Goal: Task Accomplishment & Management: Manage account settings

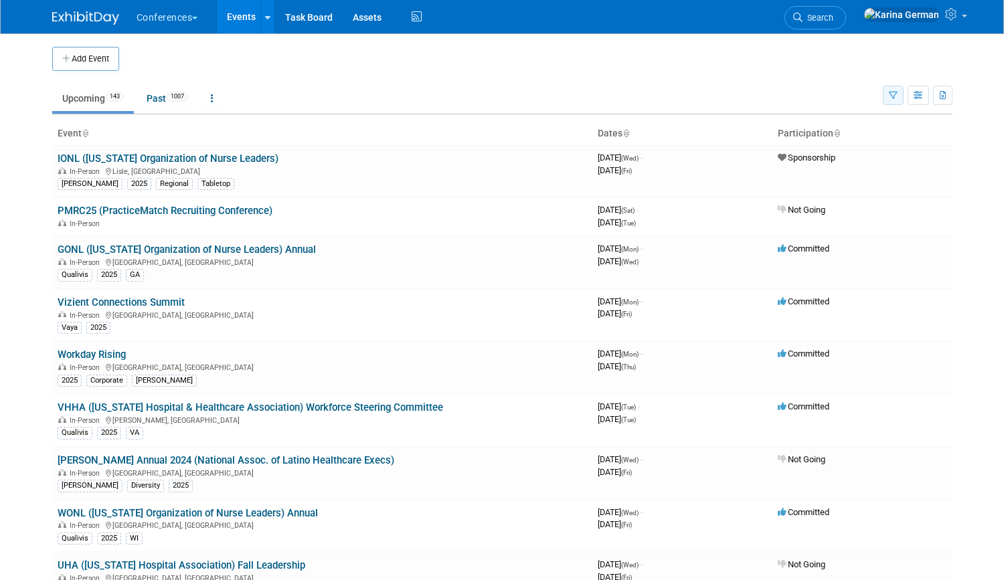
click at [892, 92] on icon "button" at bounding box center [892, 96] width 9 height 9
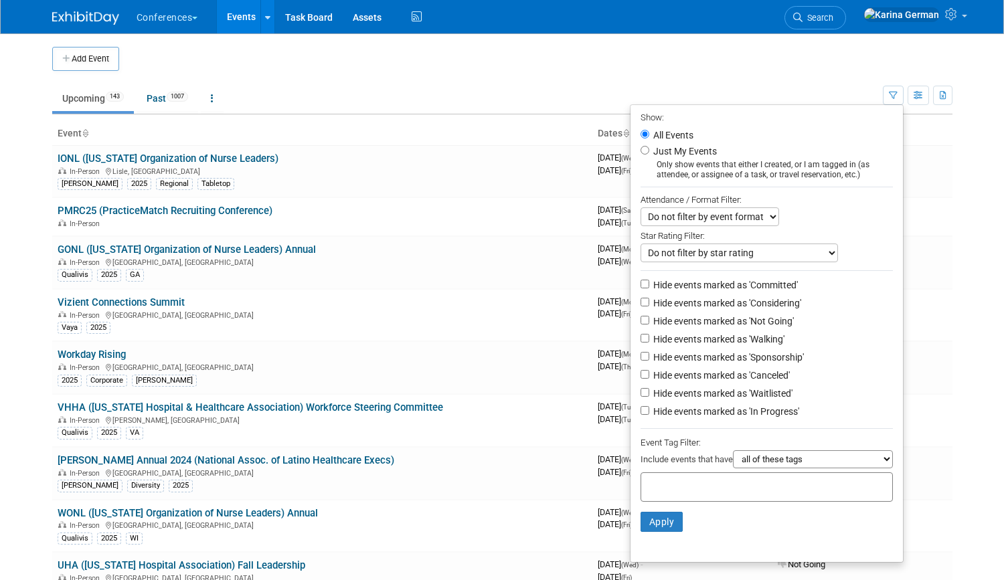
click at [676, 492] on input "text" at bounding box center [699, 484] width 107 height 13
type input "quali"
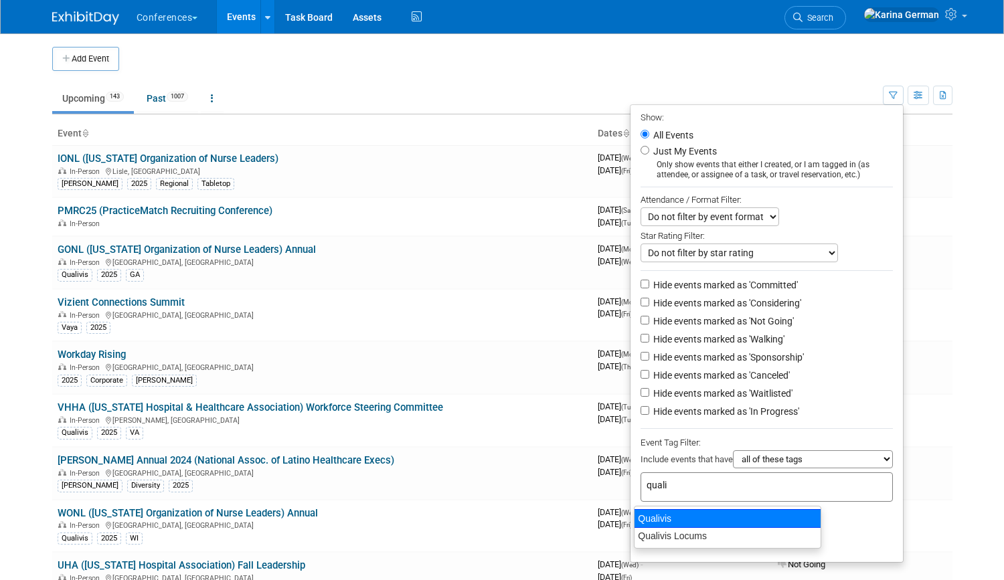
click at [650, 529] on div "Qualivis Locums" at bounding box center [727, 535] width 186 height 17
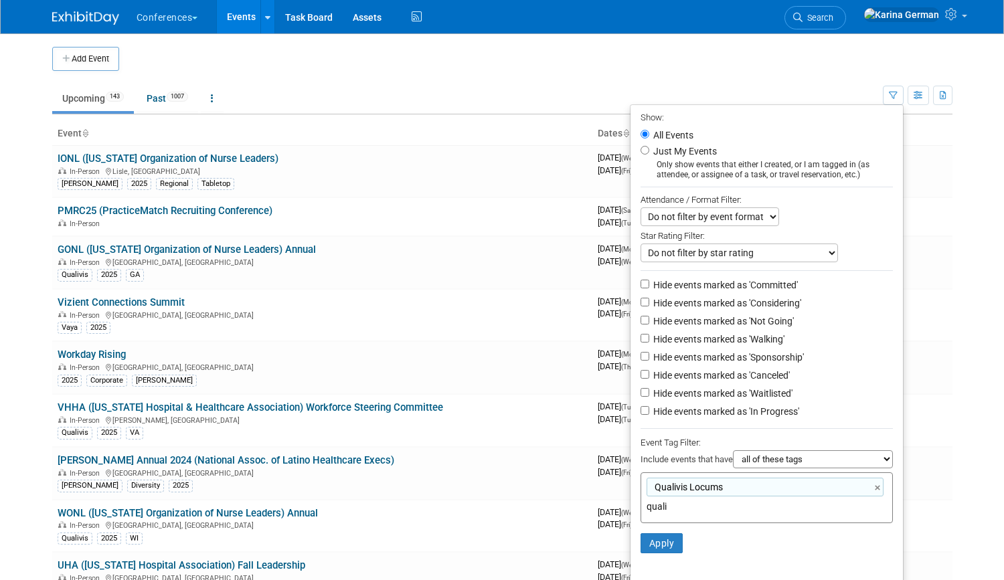
type input "Qualivis Locums"
click at [650, 529] on li "Apply Clear Filters" at bounding box center [766, 543] width 272 height 40
click at [875, 491] on link "×" at bounding box center [878, 487] width 9 height 15
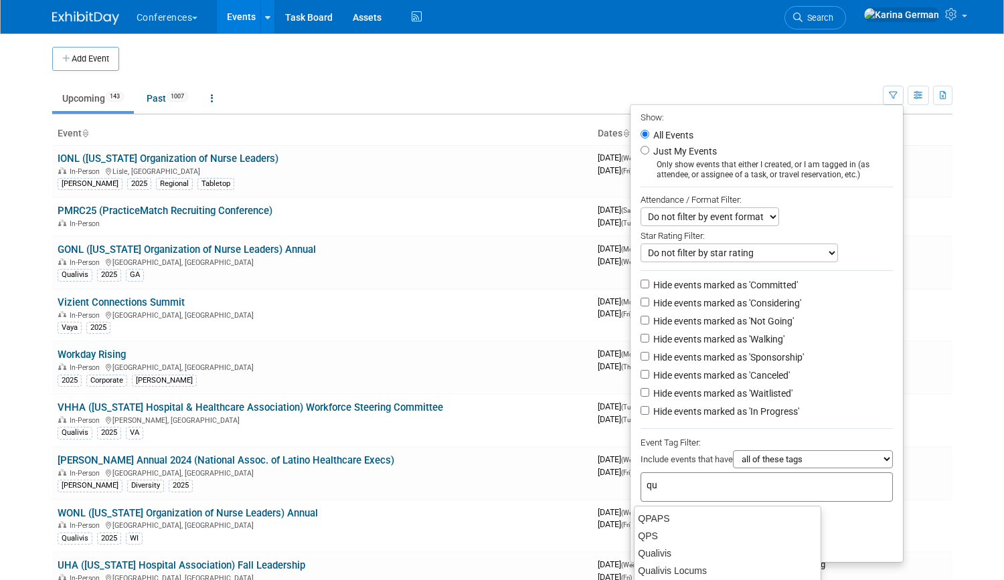
type input "qua"
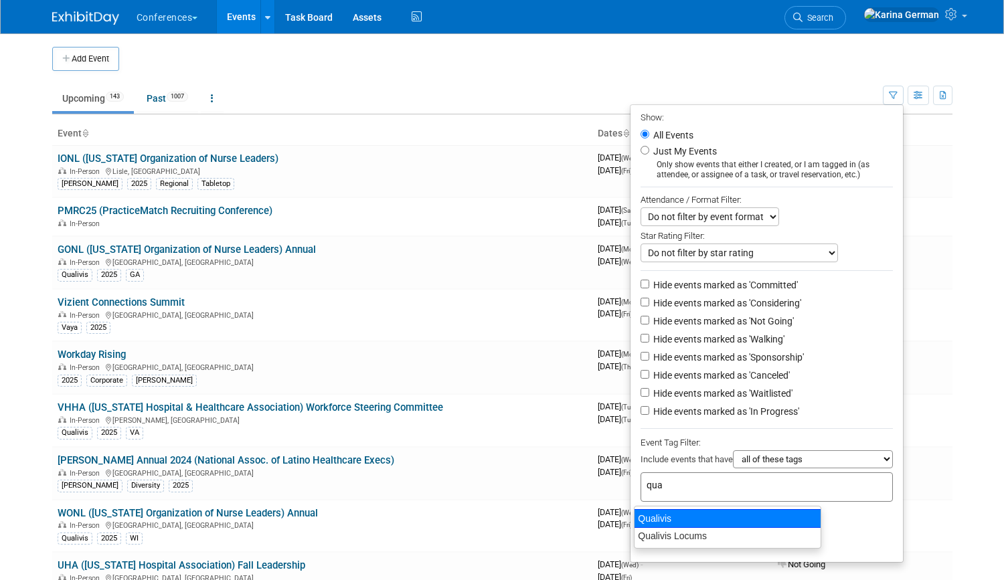
click at [749, 520] on div "Qualivis" at bounding box center [727, 518] width 187 height 19
type input "Qualivis"
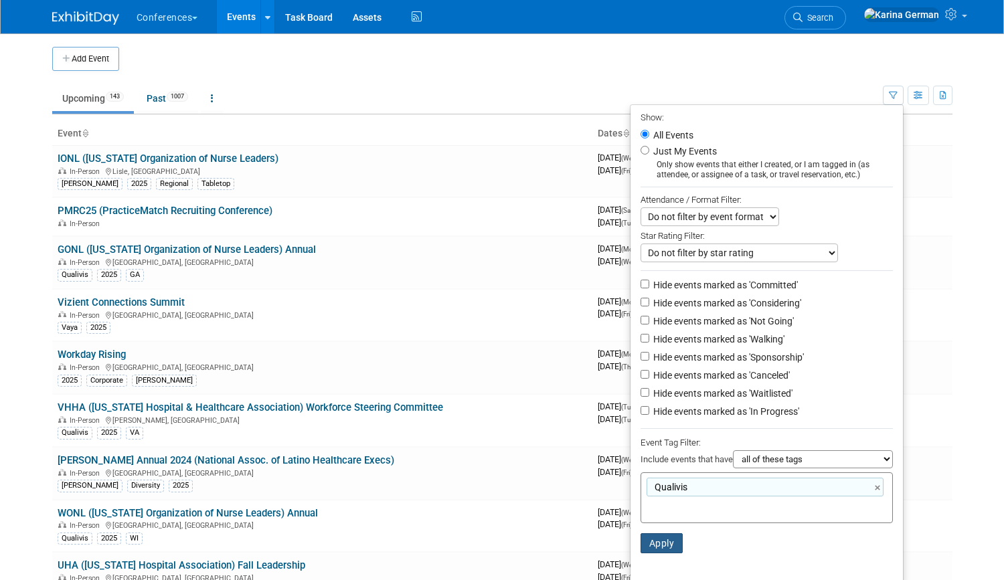
click at [658, 552] on button "Apply" at bounding box center [661, 543] width 43 height 20
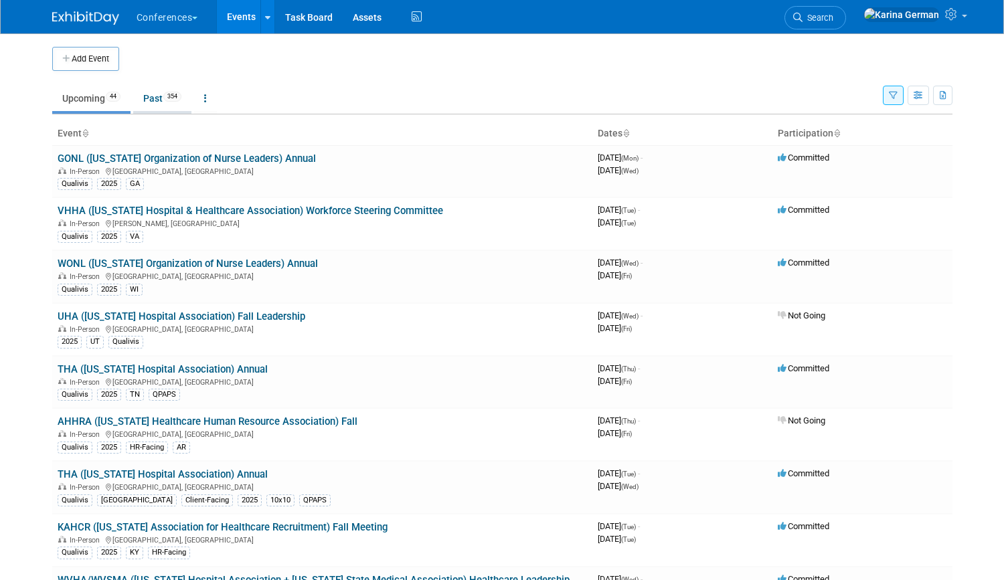
click at [164, 106] on link "Past 354" at bounding box center [162, 98] width 58 height 25
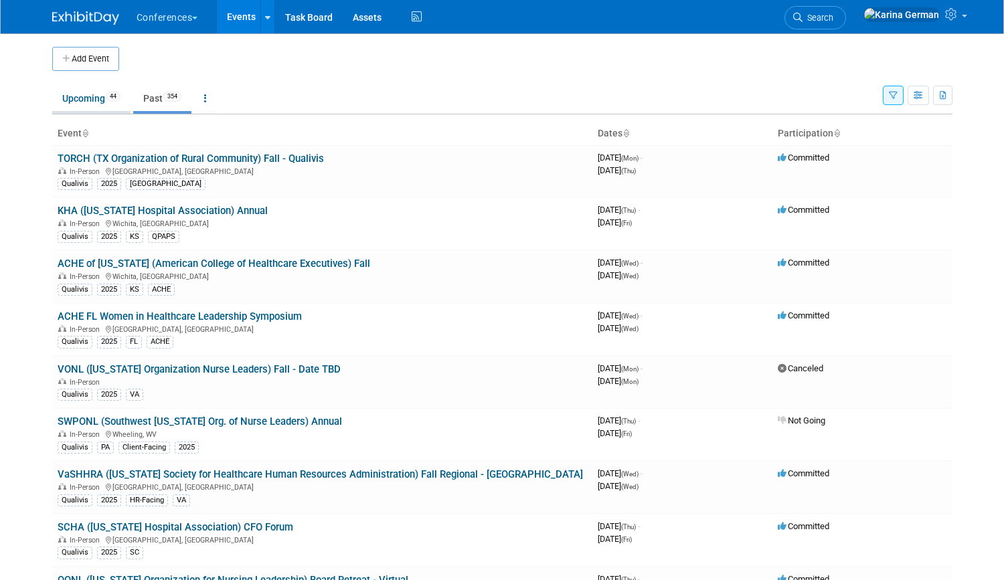
click at [79, 101] on link "Upcoming 44" at bounding box center [91, 98] width 78 height 25
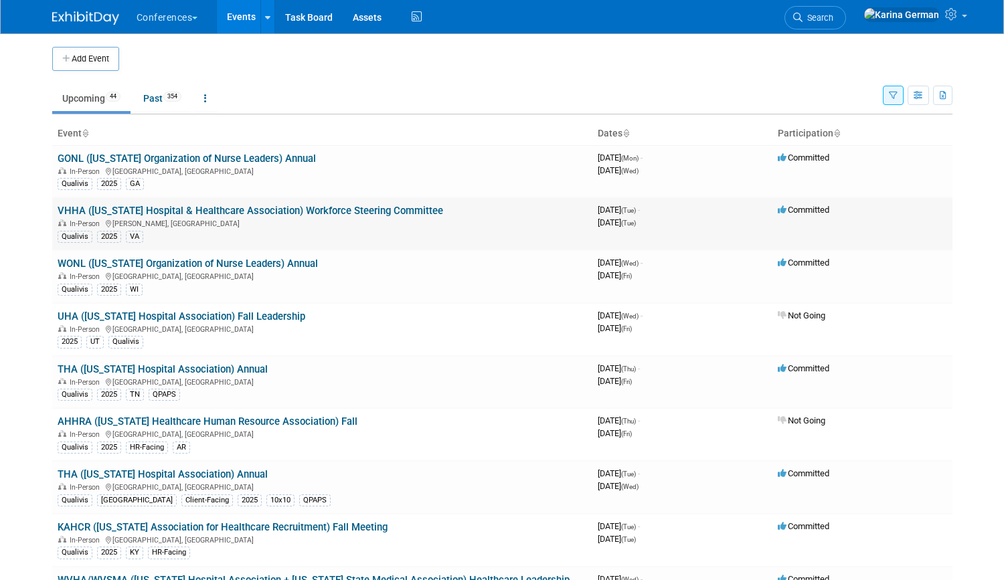
click at [347, 210] on link "VHHA ([US_STATE] Hospital & Healthcare Association) Workforce Steering Committee" at bounding box center [250, 211] width 385 height 12
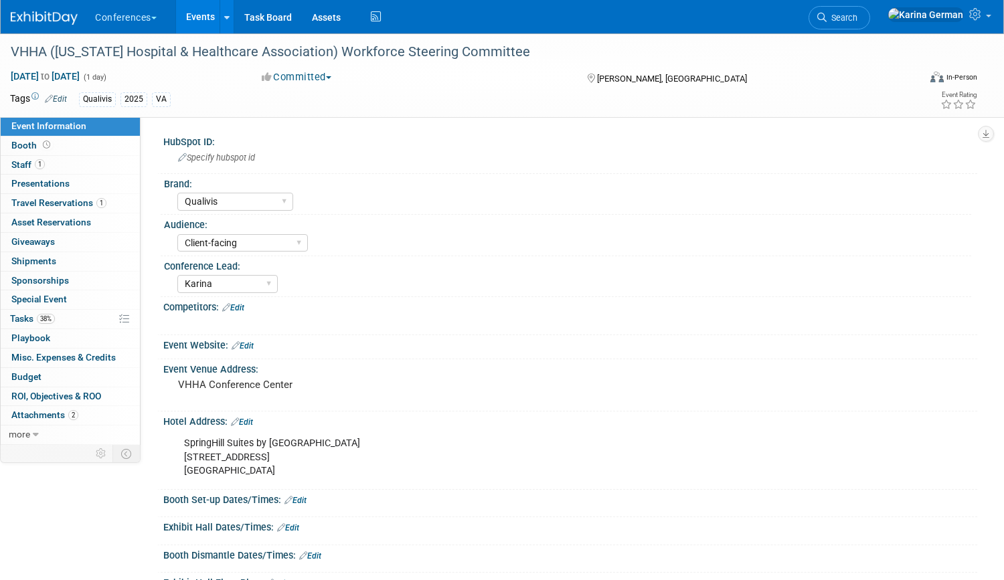
select select "Qualivis"
select select "Client-facing"
select select "Karina"
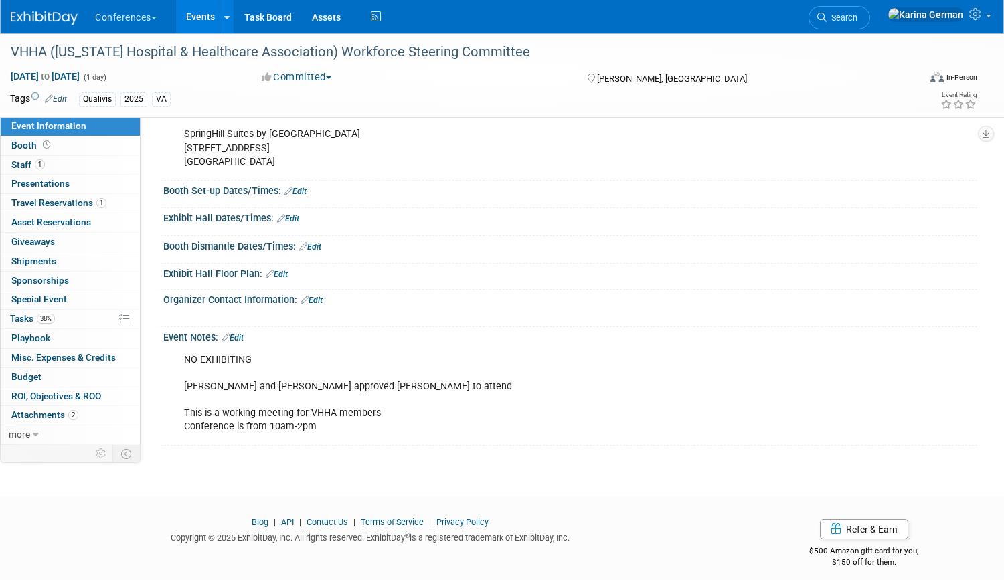
scroll to position [316, 0]
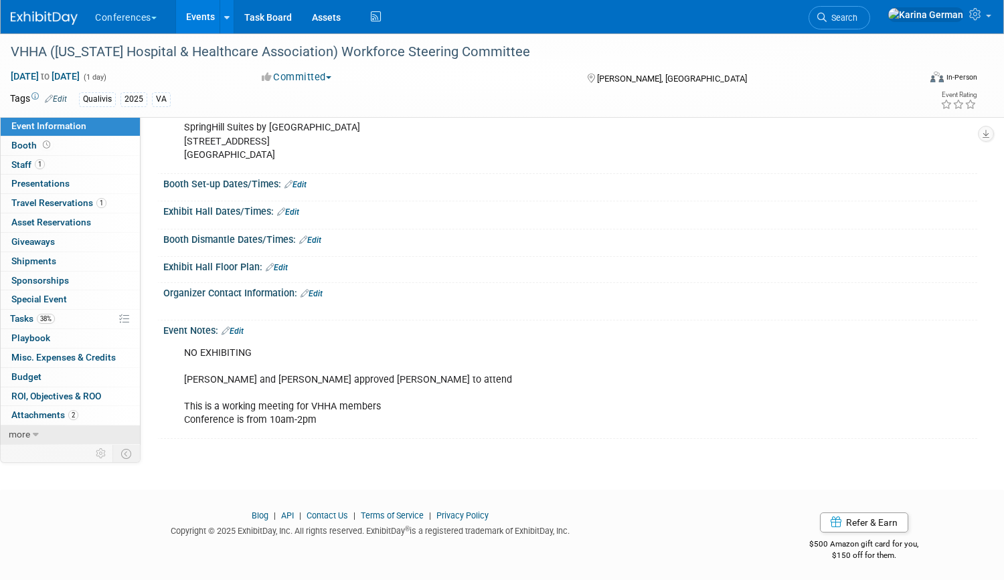
click at [41, 437] on link "more" at bounding box center [70, 434] width 139 height 19
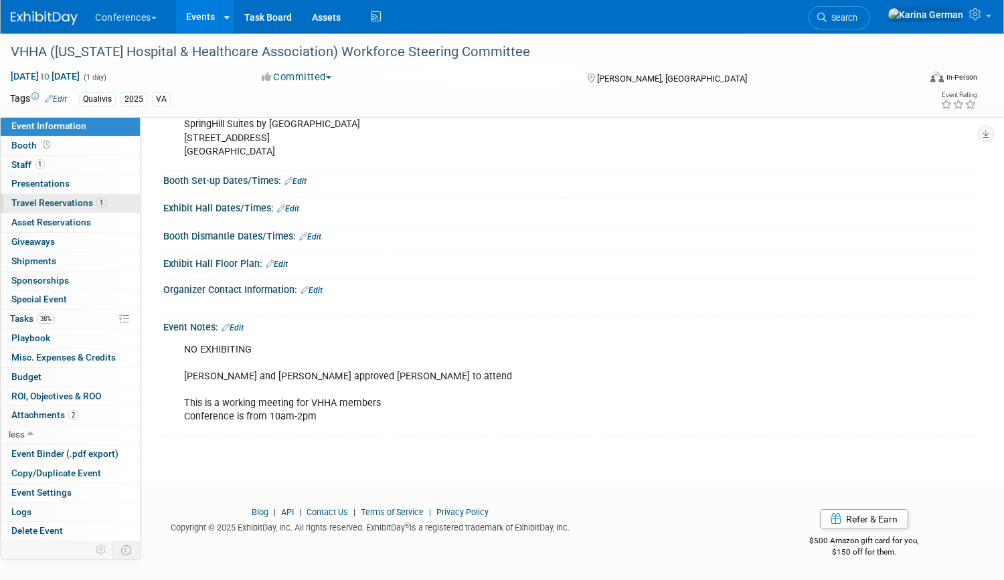
click at [66, 201] on span "Travel Reservations 1" at bounding box center [58, 202] width 95 height 11
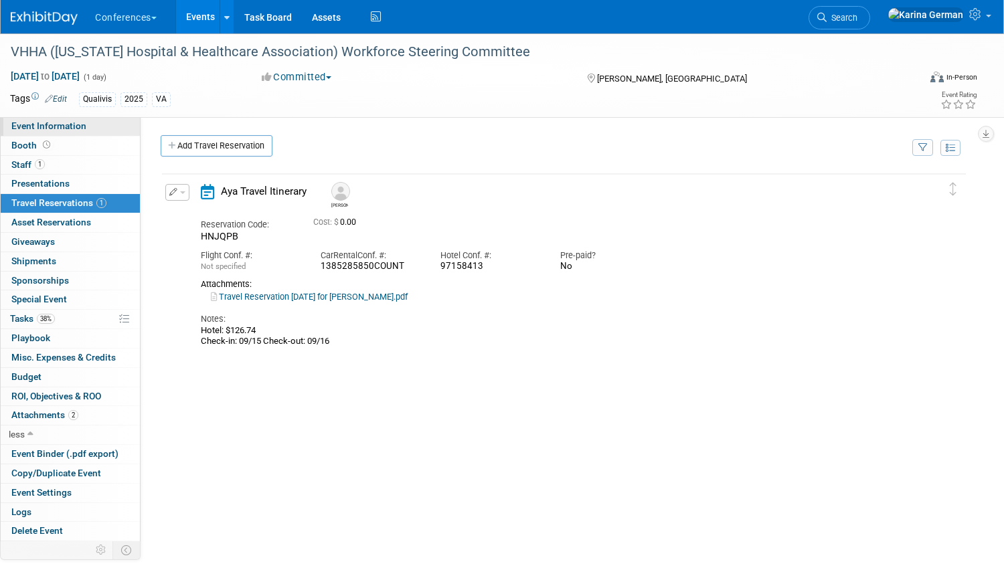
click at [53, 124] on span "Event Information" at bounding box center [48, 125] width 75 height 11
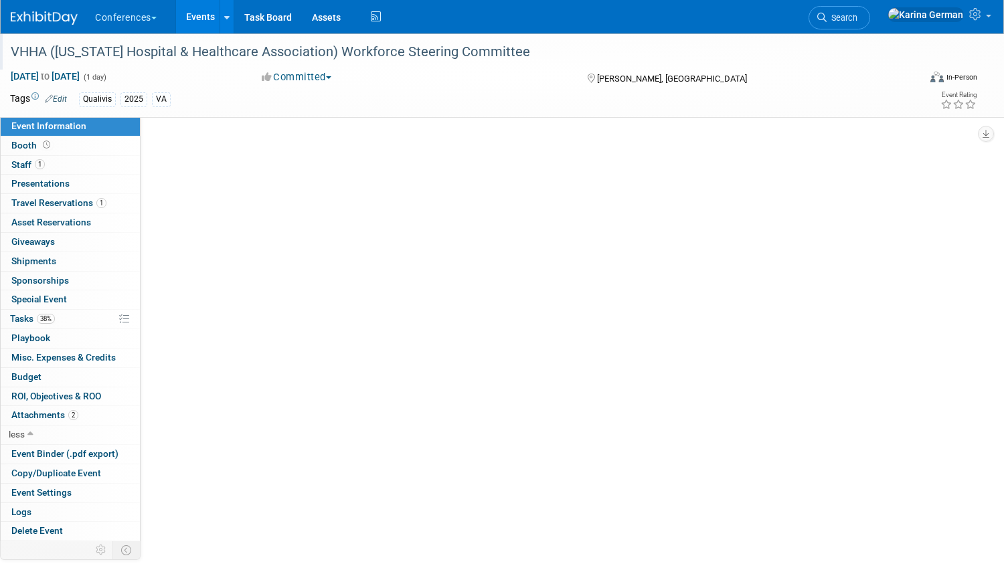
select select "Qualivis"
select select "Client-facing"
select select "Karina"
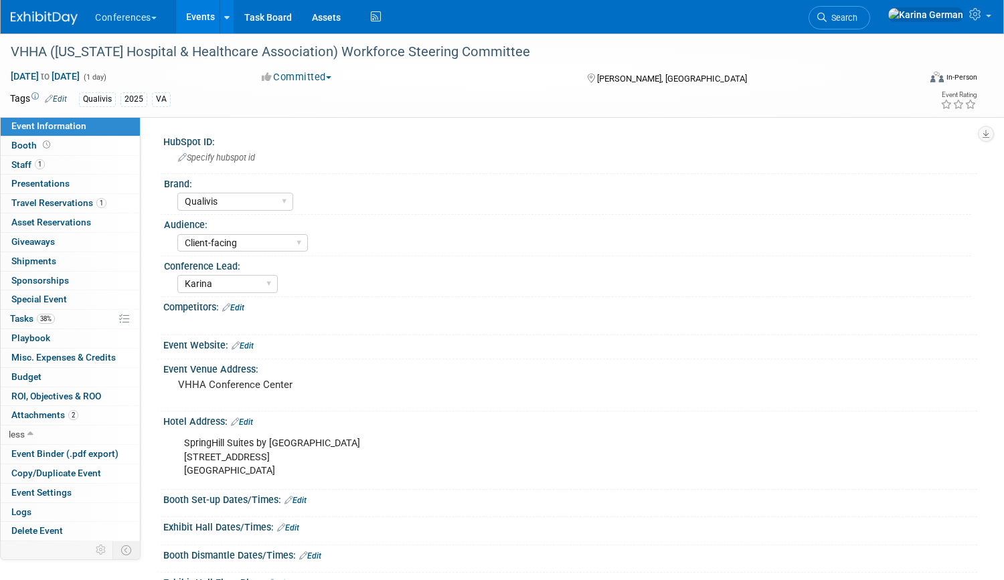
click at [312, 82] on button "Committed" at bounding box center [297, 77] width 80 height 14
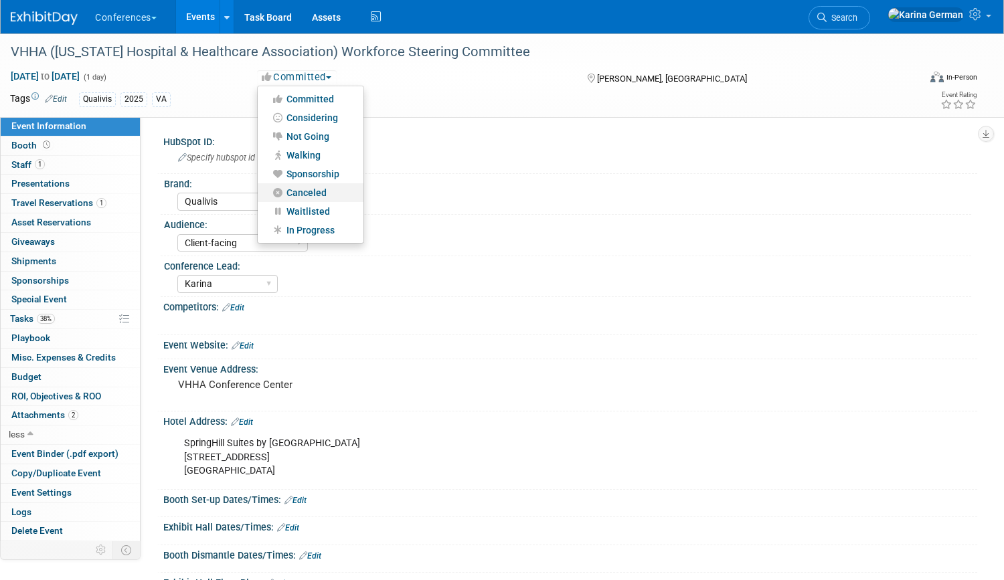
click at [320, 189] on link "Canceled" at bounding box center [311, 192] width 106 height 19
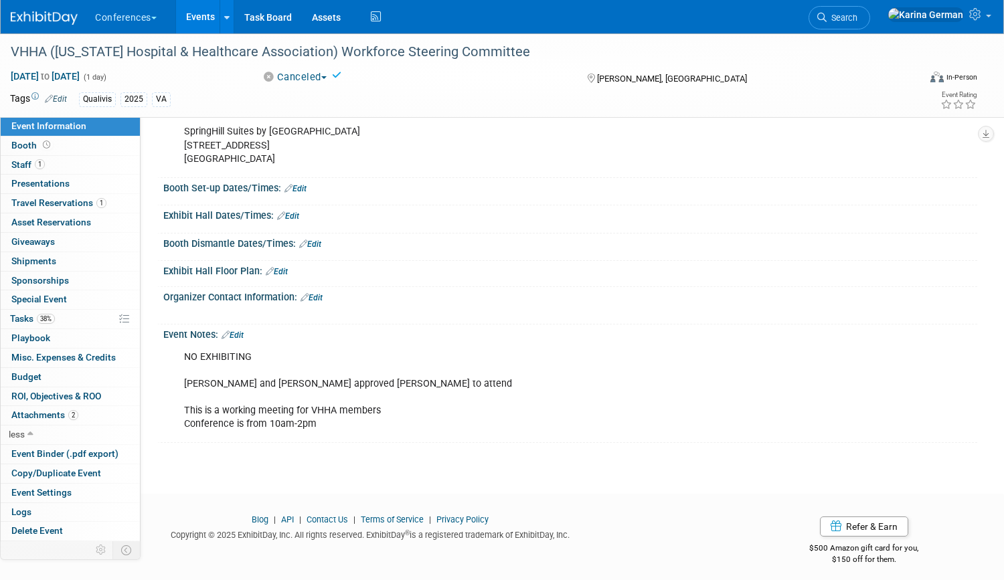
scroll to position [319, 0]
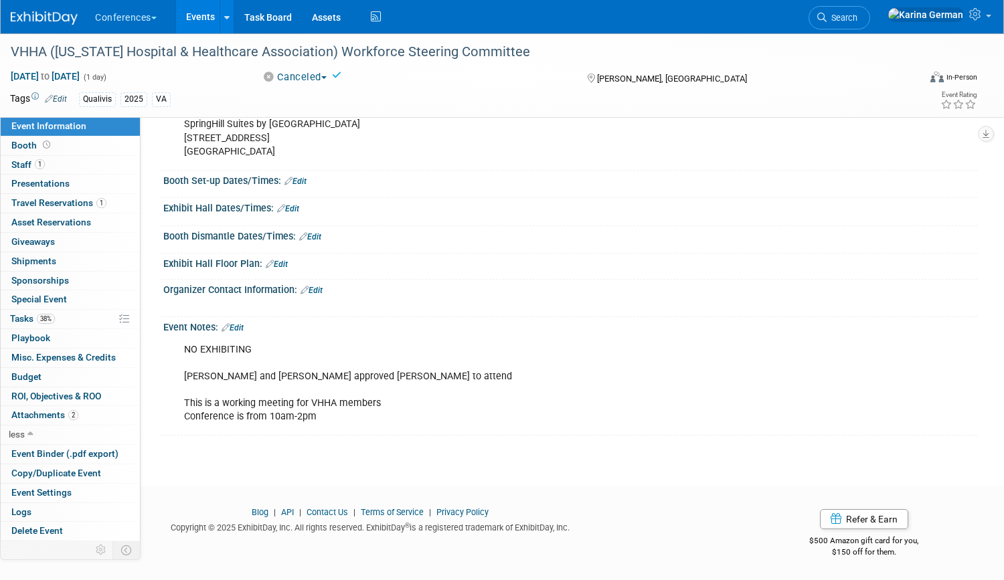
click at [239, 329] on link "Edit" at bounding box center [232, 327] width 22 height 9
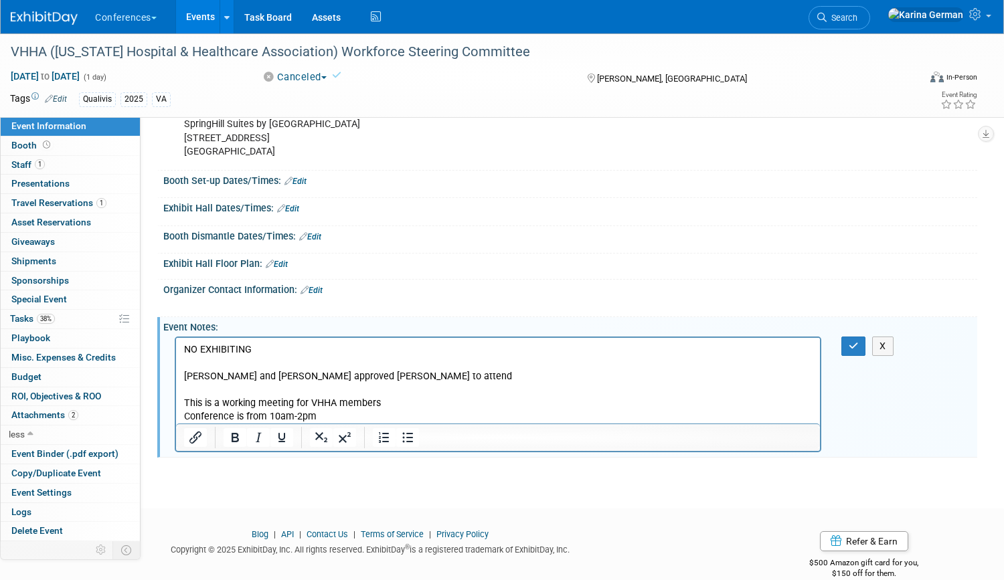
scroll to position [0, 0]
click at [198, 350] on p "NO EXHIBITING Kelly and Sonya approved Joe to attend This is a working meeting …" at bounding box center [498, 383] width 628 height 80
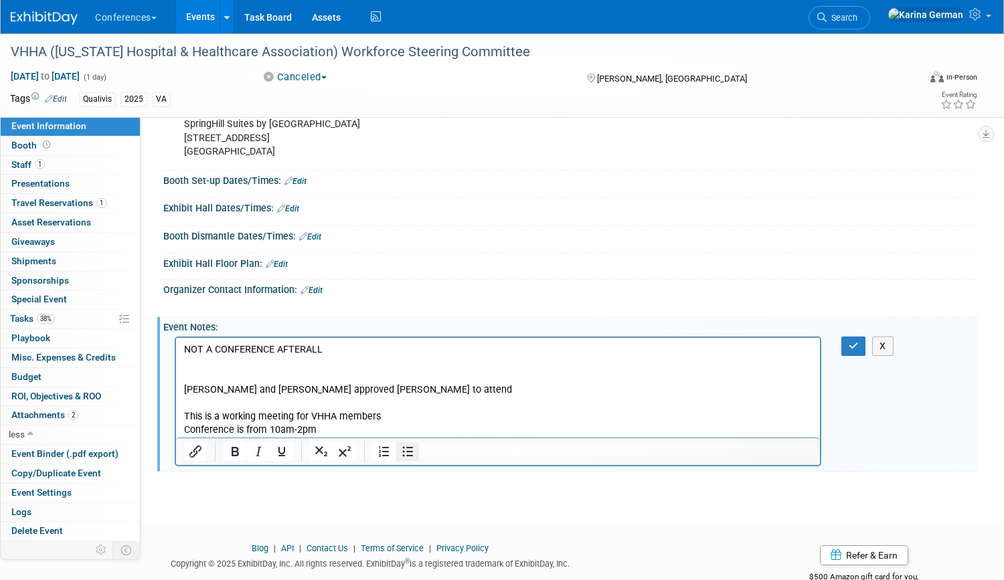
click at [417, 460] on button "Bullet list" at bounding box center [407, 451] width 23 height 19
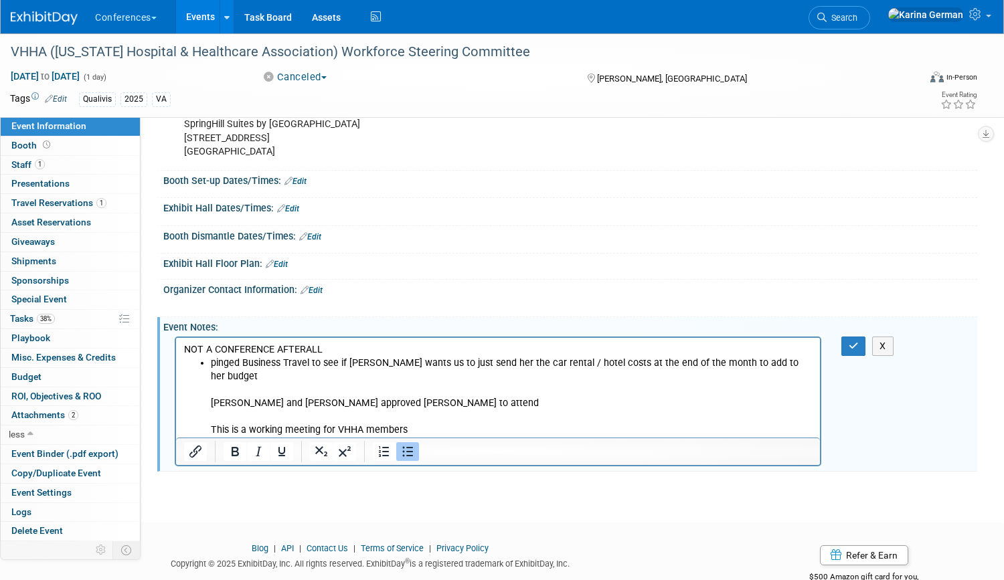
click at [585, 361] on li "pinged Business Travel to see if Jill wants us to just send her the car rental …" at bounding box center [511, 403] width 601 height 94
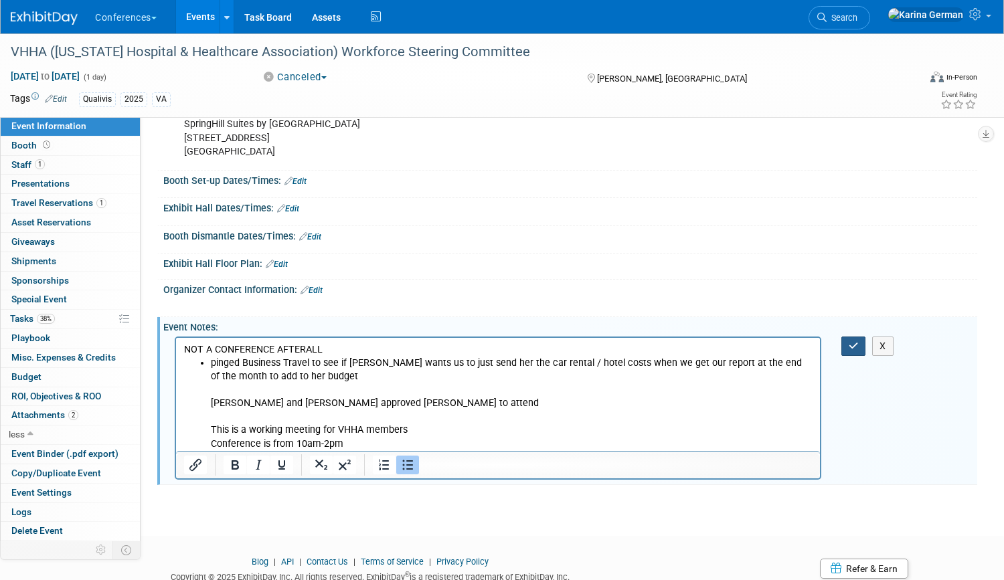
drag, startPoint x: 610, startPoint y: 2, endPoint x: 849, endPoint y: 346, distance: 418.7
click at [849, 346] on icon "button" at bounding box center [853, 345] width 10 height 9
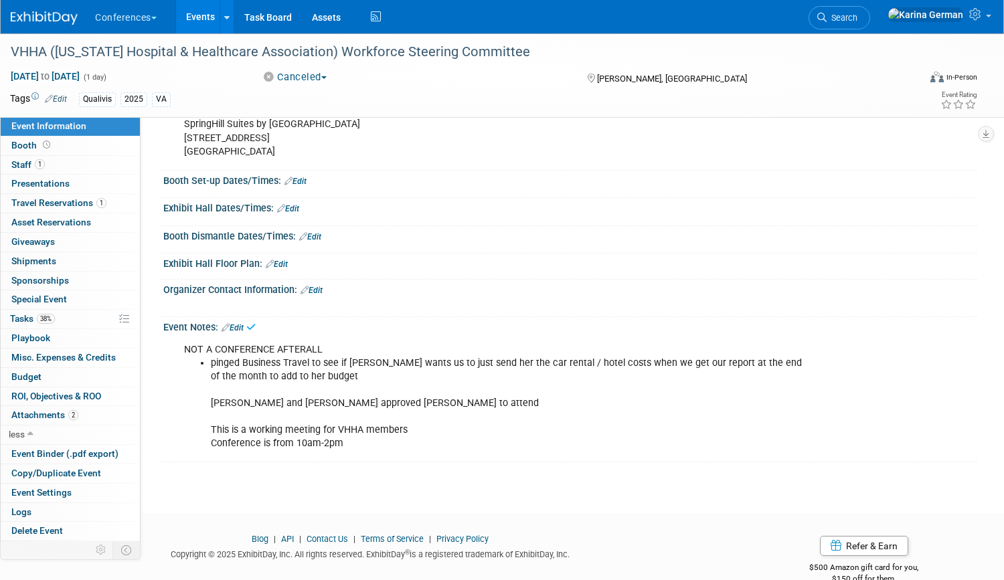
click at [238, 326] on link "Edit" at bounding box center [232, 327] width 22 height 9
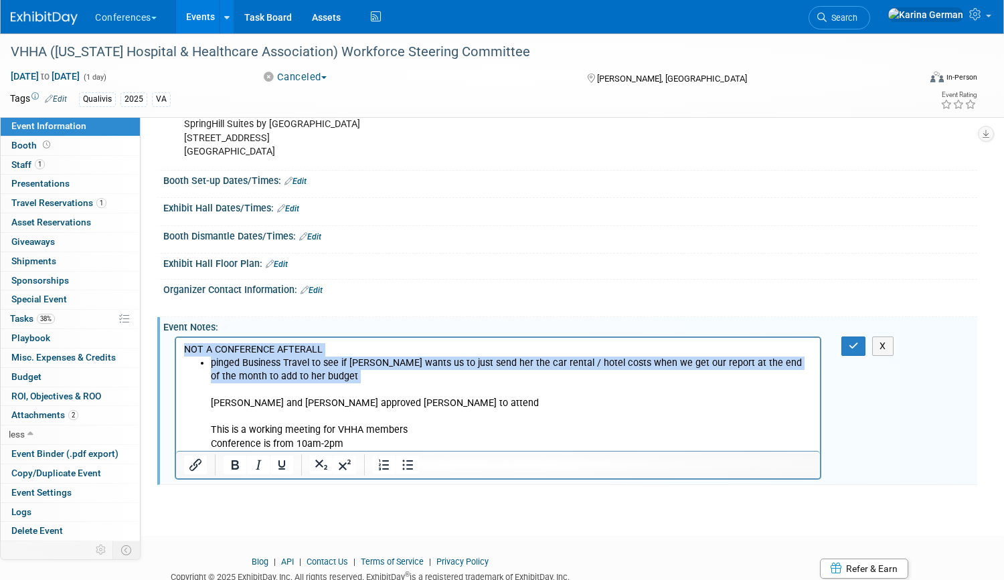
drag, startPoint x: 297, startPoint y: 384, endPoint x: 150, endPoint y: 343, distance: 152.9
click at [176, 343] on html "NOT A CONFERENCE AFTERALL pinged Business Travel to see if Jill wants us to jus…" at bounding box center [498, 393] width 644 height 113
click at [235, 464] on icon "Bold" at bounding box center [234, 464] width 7 height 9
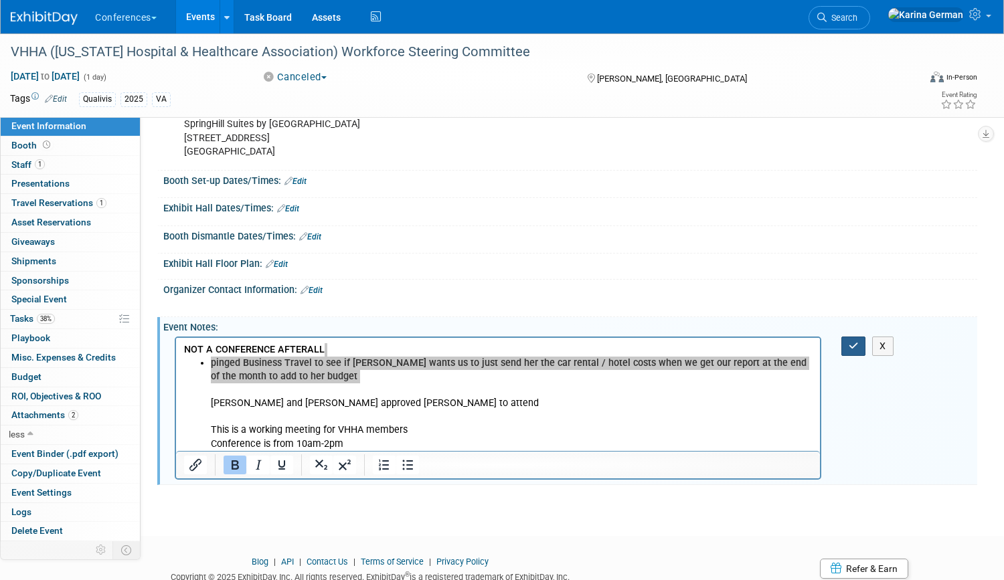
click at [856, 346] on icon "button" at bounding box center [853, 345] width 10 height 9
click at [854, 347] on icon "button" at bounding box center [853, 345] width 10 height 9
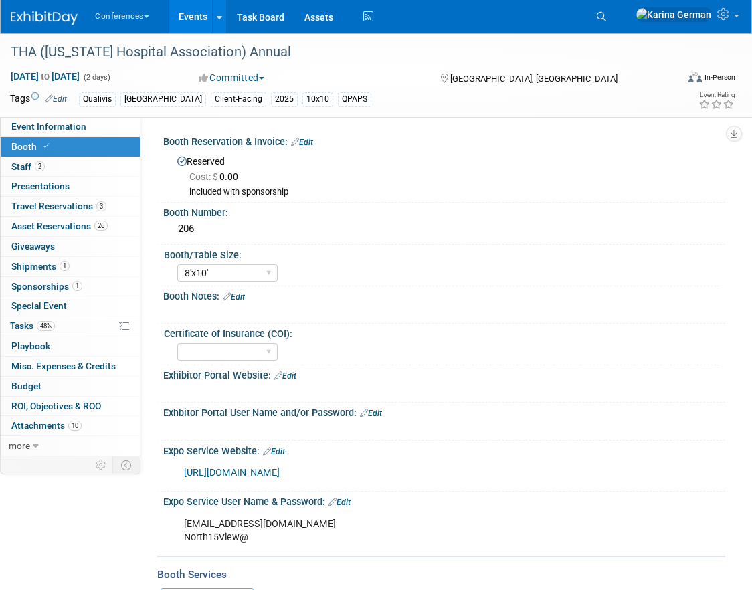
select select "8'x10'"
click at [59, 324] on link "48% Tasks 48%" at bounding box center [70, 325] width 139 height 19
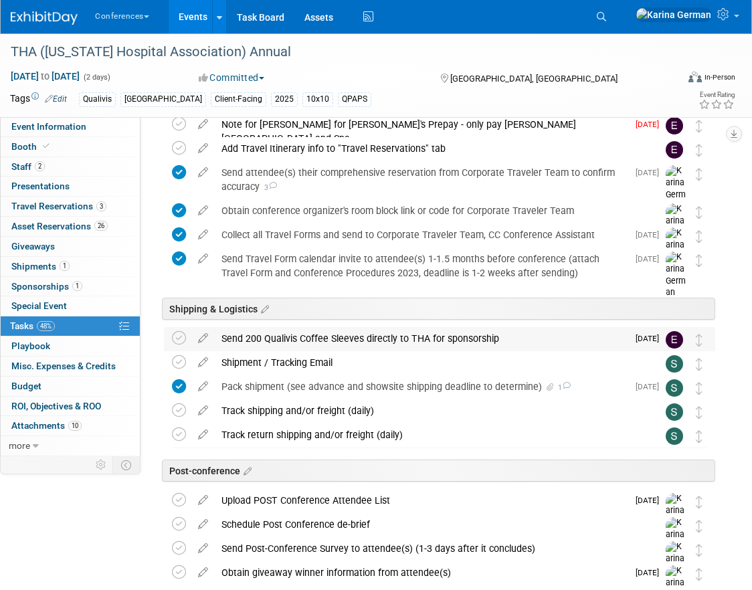
scroll to position [650, 0]
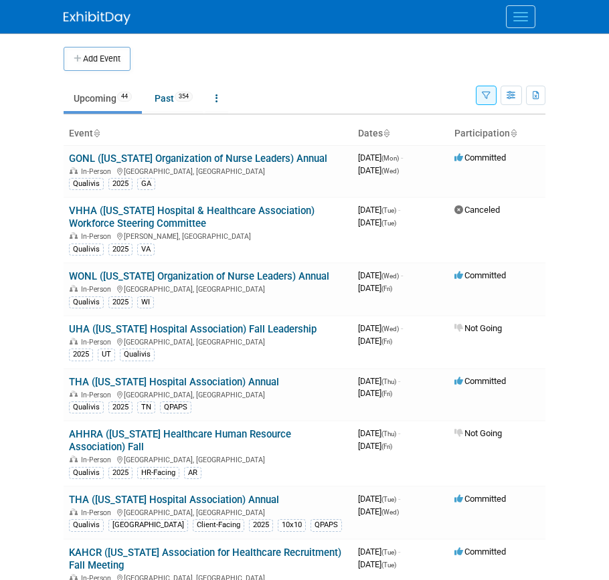
click at [517, 23] on button "Menu" at bounding box center [520, 16] width 29 height 23
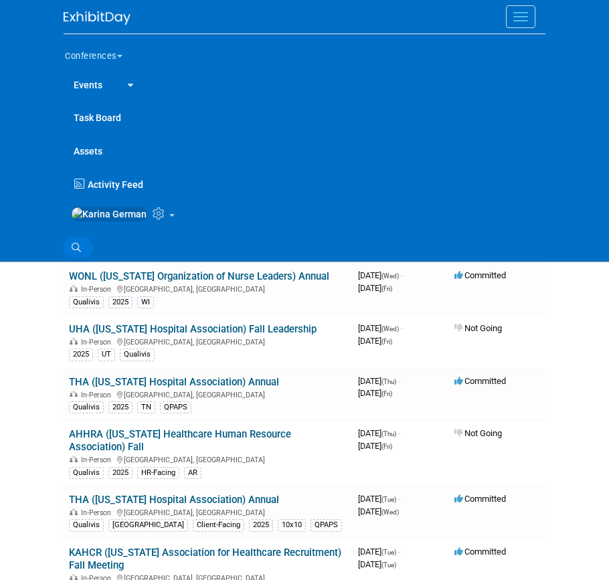
click at [75, 246] on link "Search" at bounding box center [78, 247] width 29 height 21
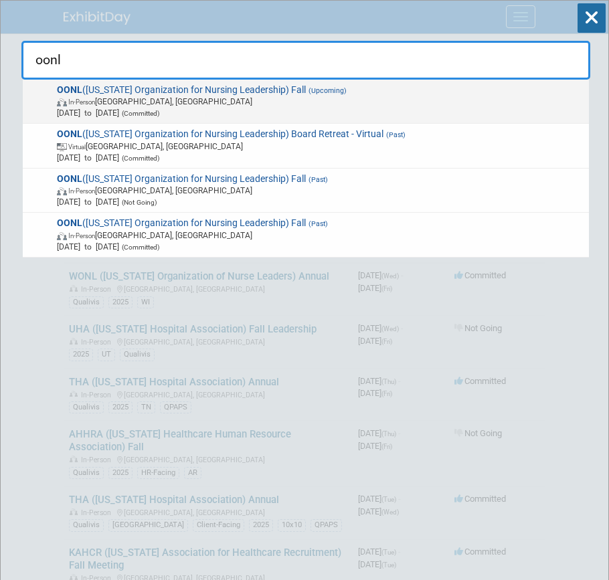
type input "oonl"
click at [248, 103] on span "In-Person Westerville, OH" at bounding box center [320, 101] width 527 height 11
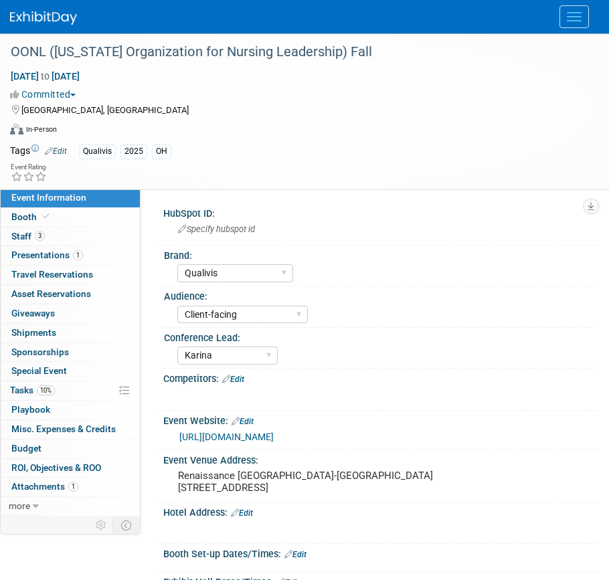
select select "Qualivis"
select select "Client-facing"
select select "Karina"
click at [70, 389] on link "10% Tasks 10%" at bounding box center [70, 390] width 139 height 19
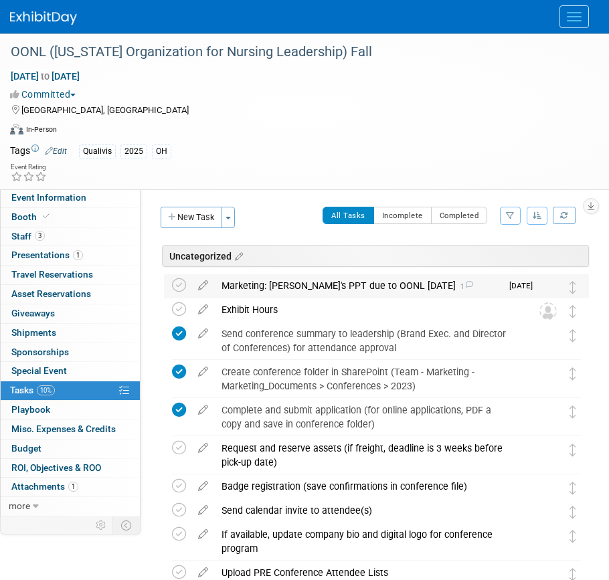
scroll to position [11, 0]
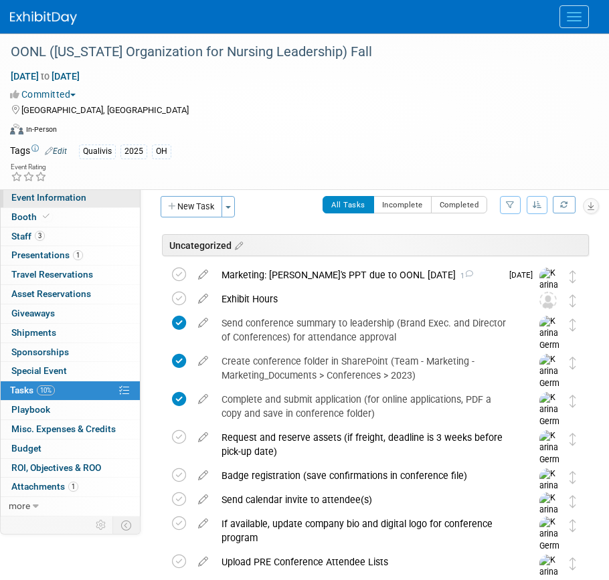
click at [52, 195] on span "Event Information" at bounding box center [48, 197] width 75 height 11
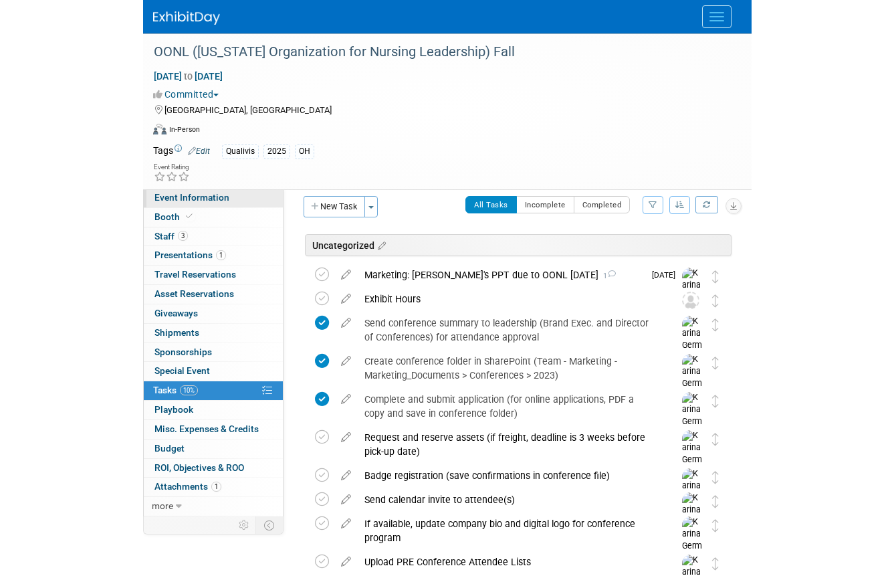
scroll to position [0, 0]
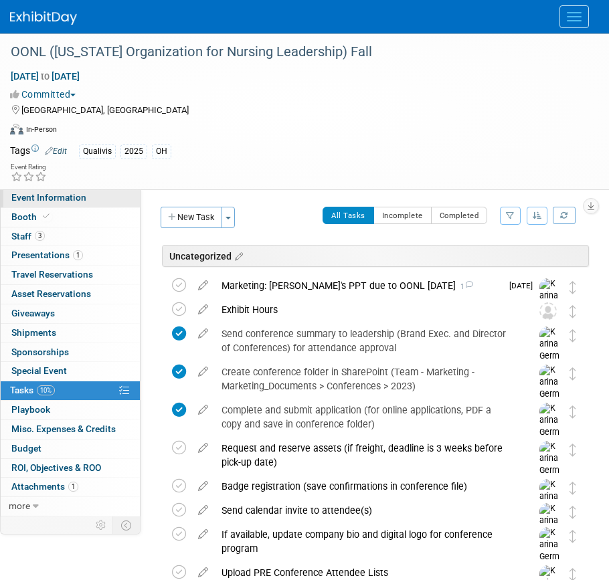
select select "Qualivis"
select select "Client-facing"
select select "Karina"
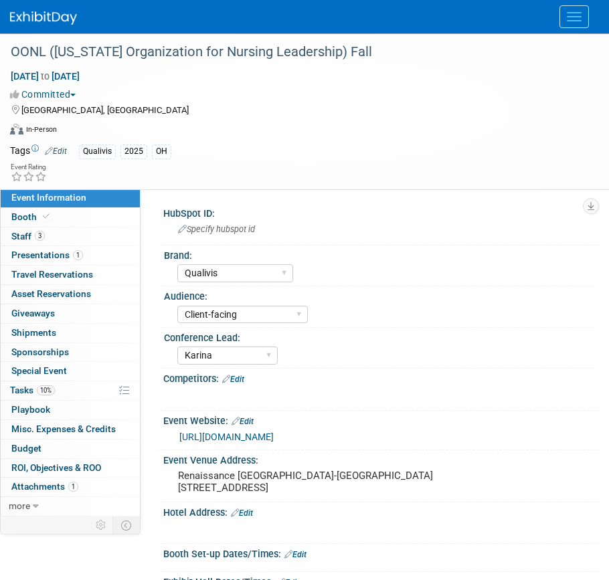
click at [271, 438] on link "https://www.ohiohospitals.org/member-opportunities/nursing-leadership-oonl" at bounding box center [226, 437] width 94 height 11
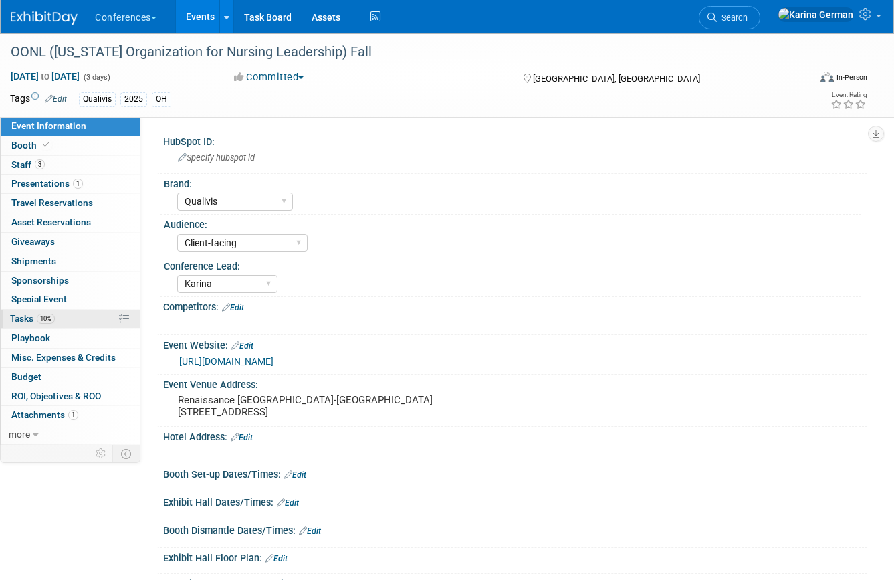
click at [53, 316] on span "10%" at bounding box center [46, 319] width 18 height 10
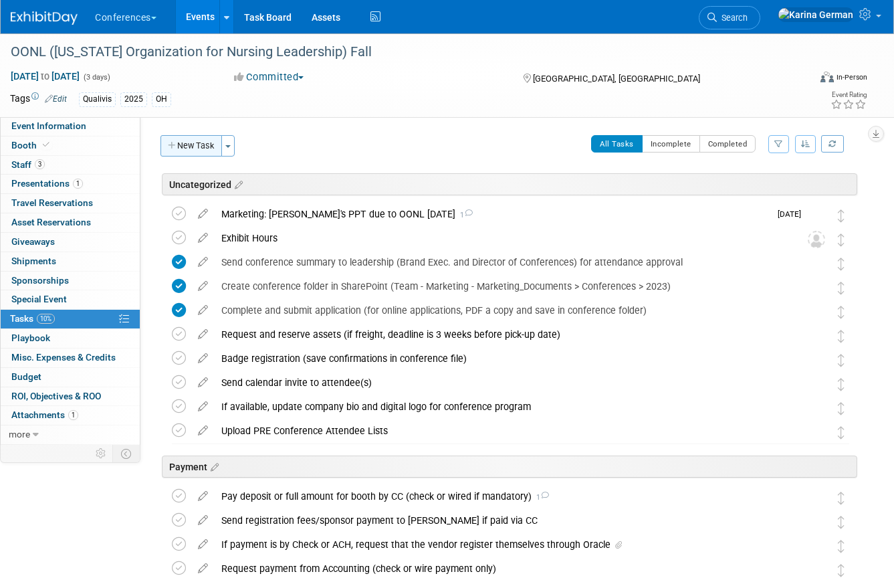
click at [193, 139] on button "New Task" at bounding box center [192, 145] width 62 height 21
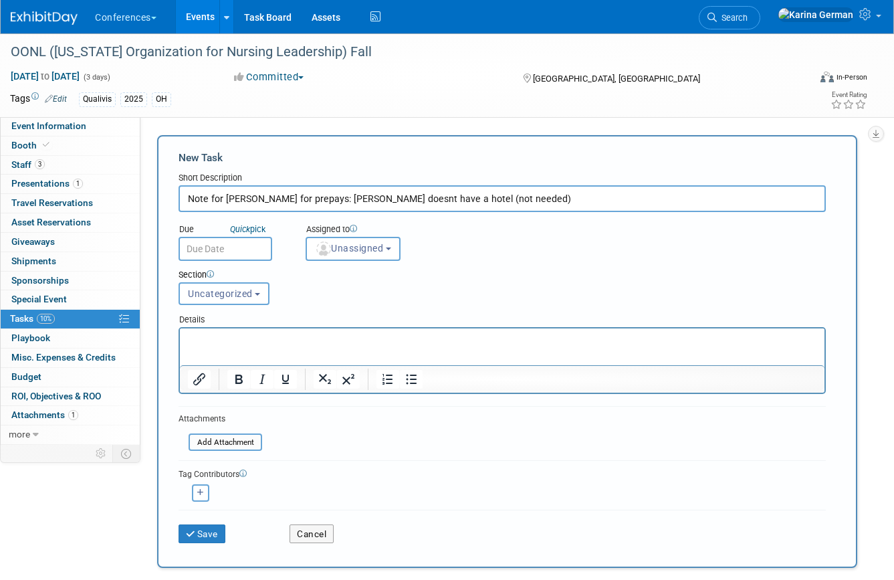
type input "Note for Erin for prepays: Dani doesnt have a hotel (not needed)"
click at [250, 253] on input "text" at bounding box center [226, 249] width 94 height 24
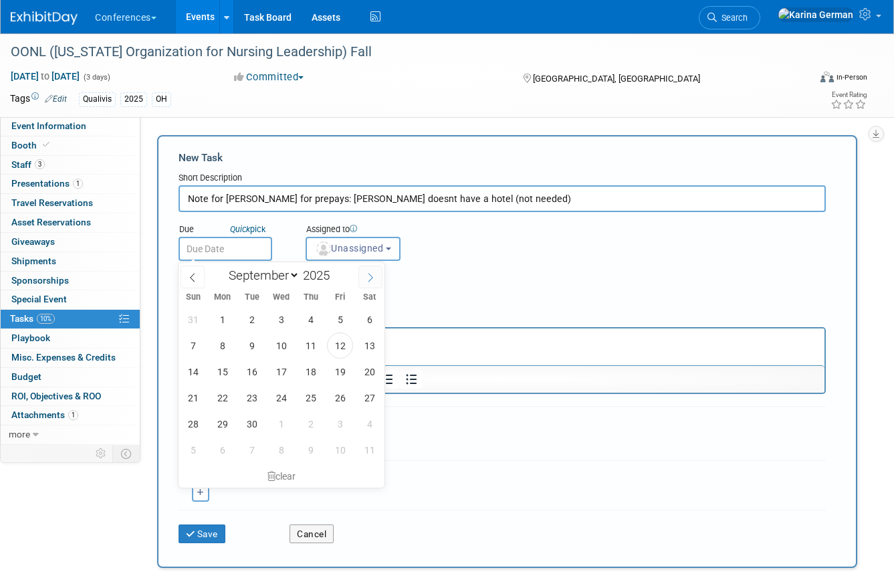
click at [366, 284] on span at bounding box center [371, 277] width 24 height 23
select select "10"
click at [277, 316] on span "29" at bounding box center [281, 319] width 26 height 26
type input "Oct 29, 2025"
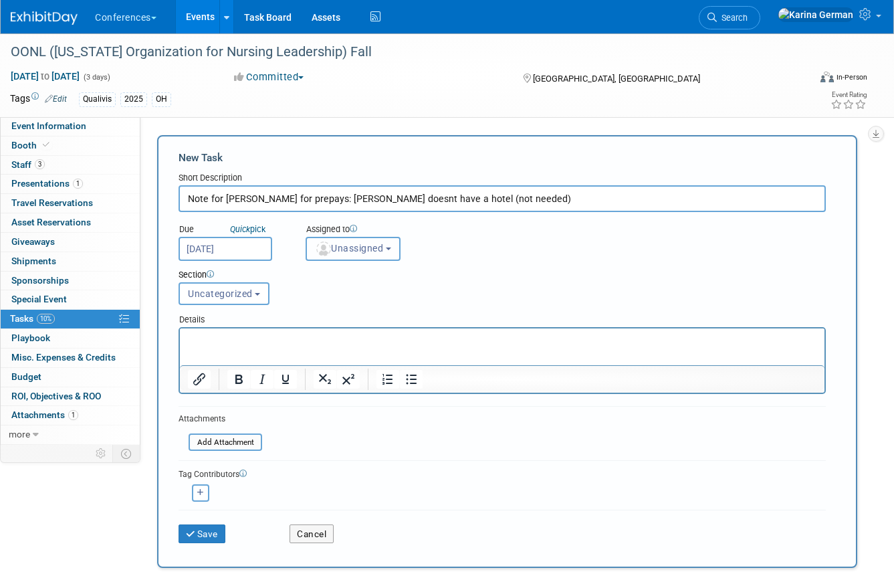
click at [353, 250] on span "Unassigned" at bounding box center [349, 248] width 68 height 11
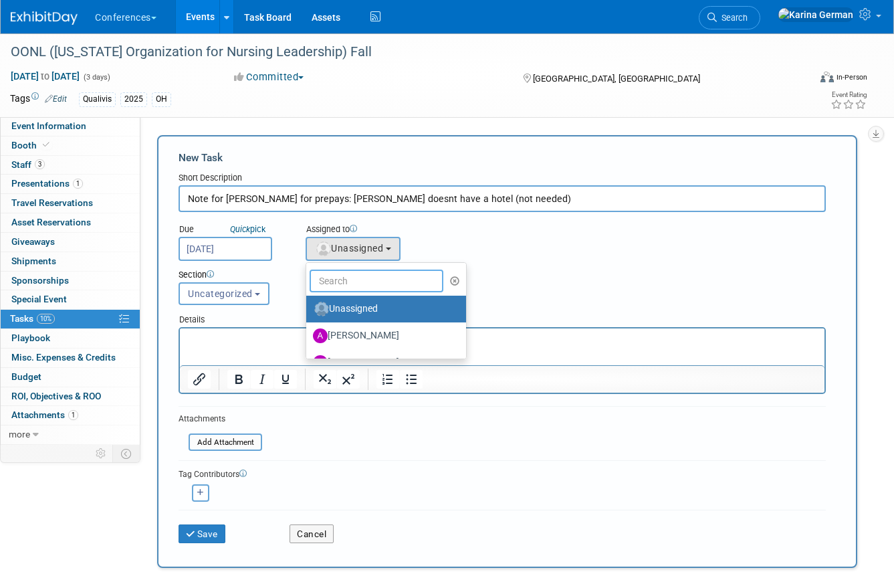
click at [353, 280] on input "text" at bounding box center [377, 281] width 134 height 23
type input "er"
click at [353, 302] on label "[PERSON_NAME]" at bounding box center [383, 308] width 140 height 21
click at [308, 303] on input "[PERSON_NAME]" at bounding box center [304, 307] width 9 height 9
select select "f9a4fc2c-0a80-4245-8100-5bc04e597e33"
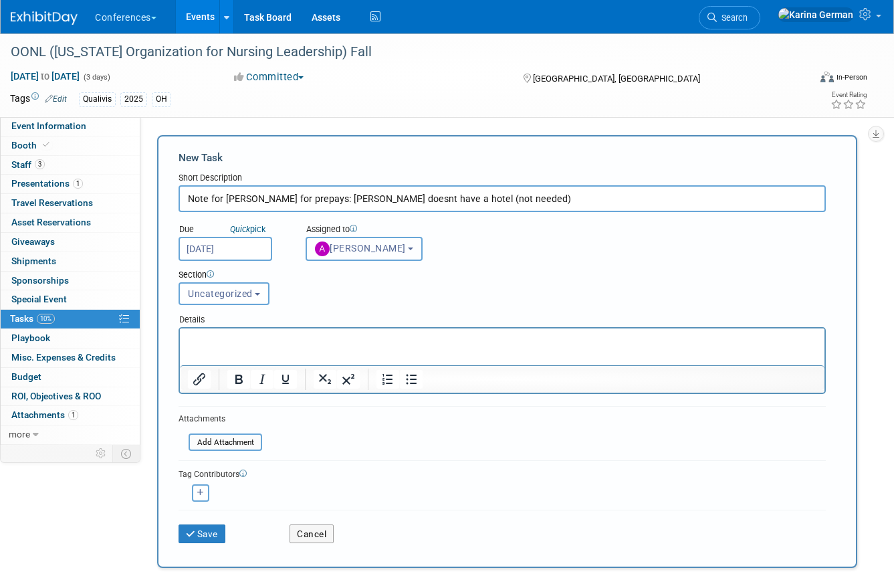
click at [375, 253] on span "[PERSON_NAME]" at bounding box center [360, 248] width 91 height 11
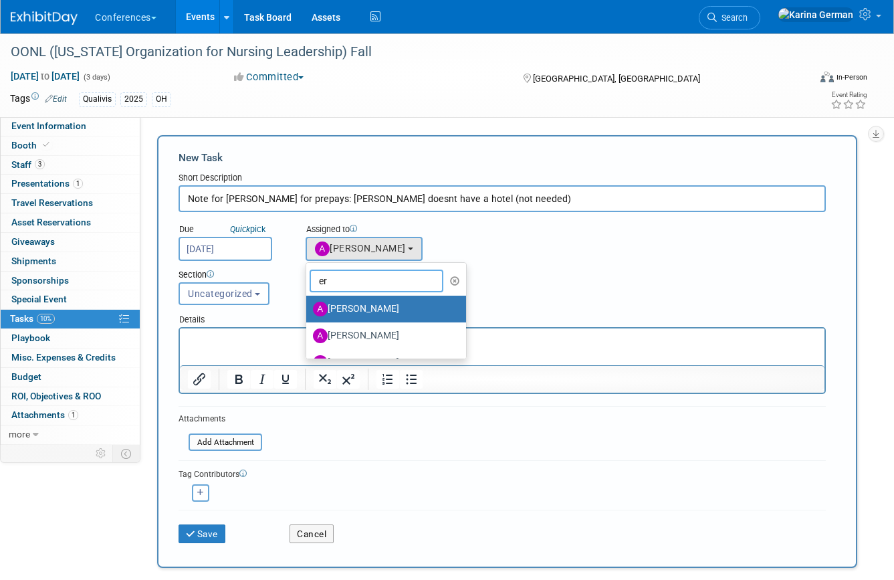
click at [353, 279] on input "er" at bounding box center [377, 281] width 134 height 23
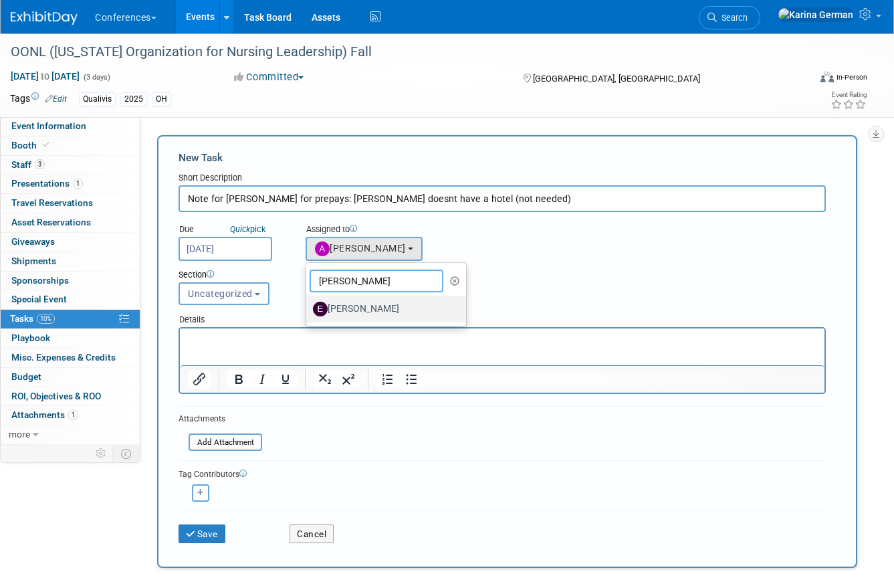
type input "erin"
click at [347, 308] on label "Erin Anderson" at bounding box center [383, 308] width 140 height 21
click at [308, 308] on input "Erin Anderson" at bounding box center [304, 307] width 9 height 9
select select "05738ff0-bddb-4e68-890b-b446aa749597"
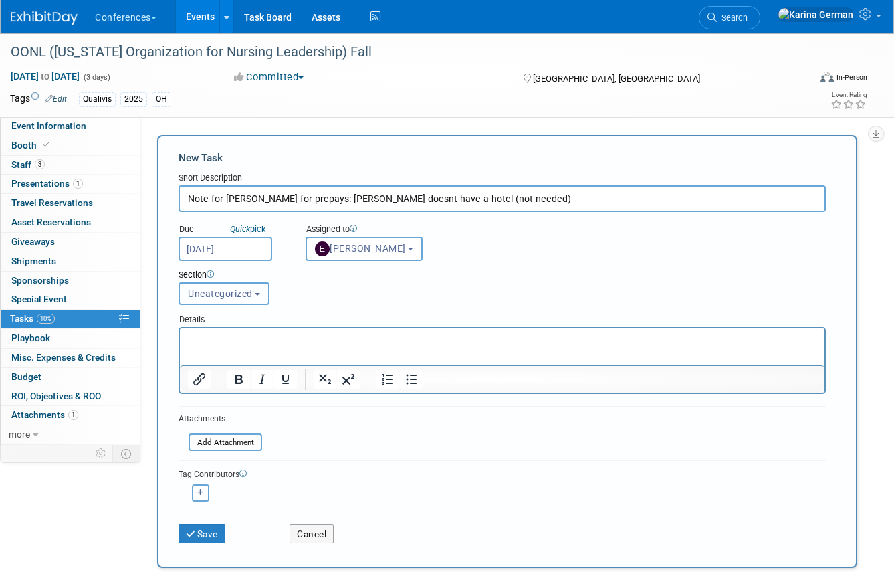
click at [209, 287] on button "Uncategorized" at bounding box center [224, 293] width 91 height 23
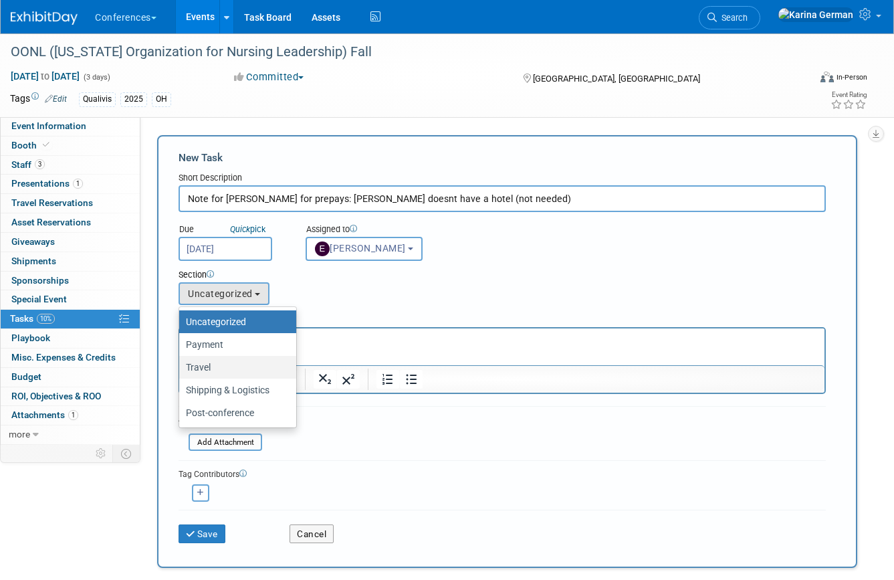
click at [227, 369] on label "Travel" at bounding box center [234, 367] width 97 height 17
click at [181, 369] on input "Travel" at bounding box center [177, 367] width 9 height 9
select select "11271449"
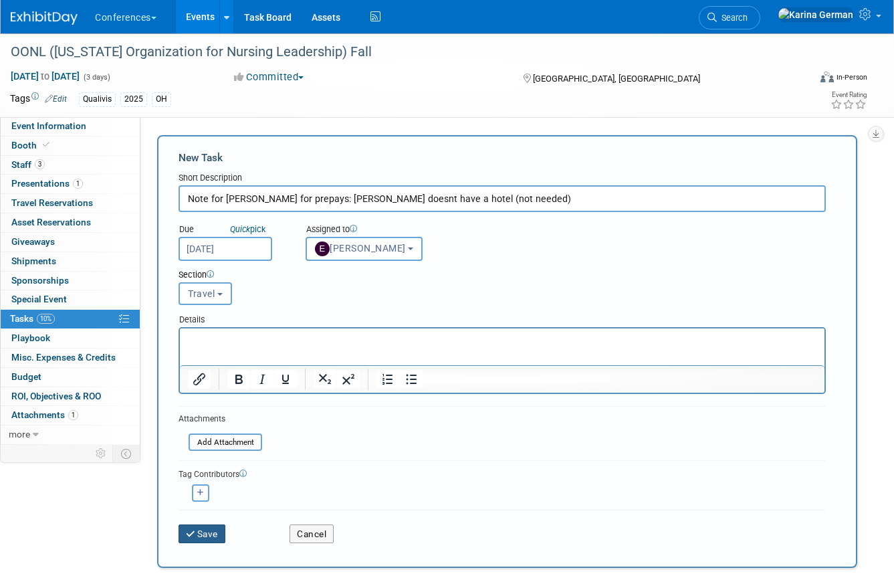
click at [219, 533] on button "Save" at bounding box center [202, 534] width 47 height 19
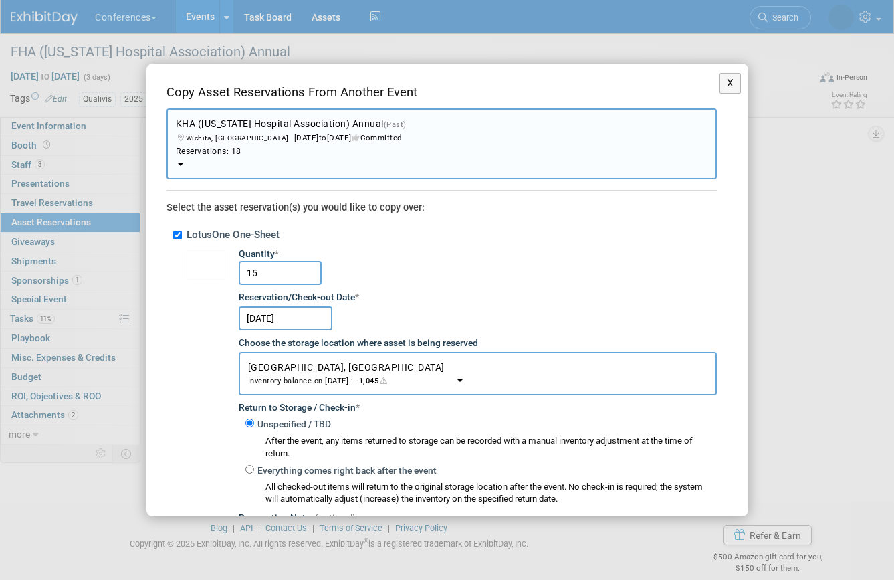
select select "11134060"
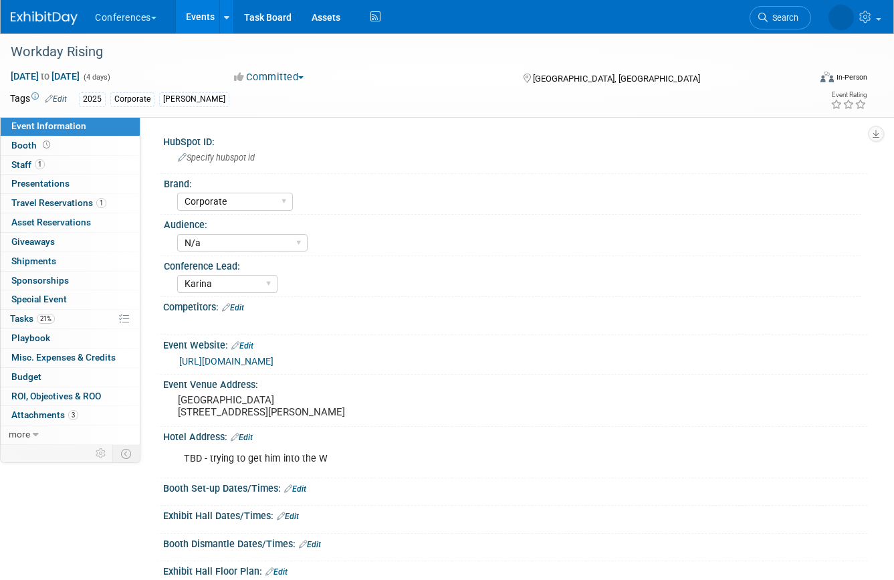
select select "Corporate"
select select "N/a"
select select "Karina"
click at [748, 17] on span "Search" at bounding box center [732, 18] width 31 height 10
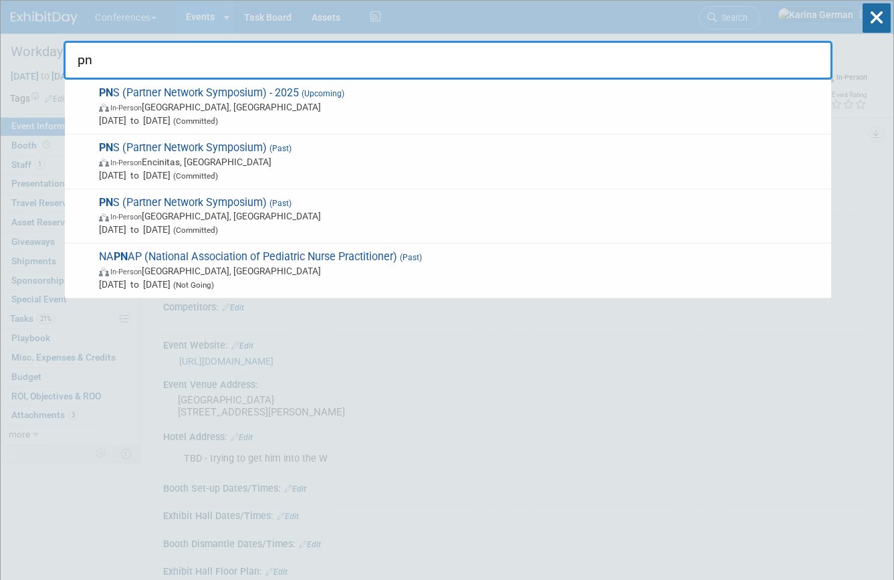
type input "pn"
click at [868, 17] on icon at bounding box center [877, 17] width 28 height 29
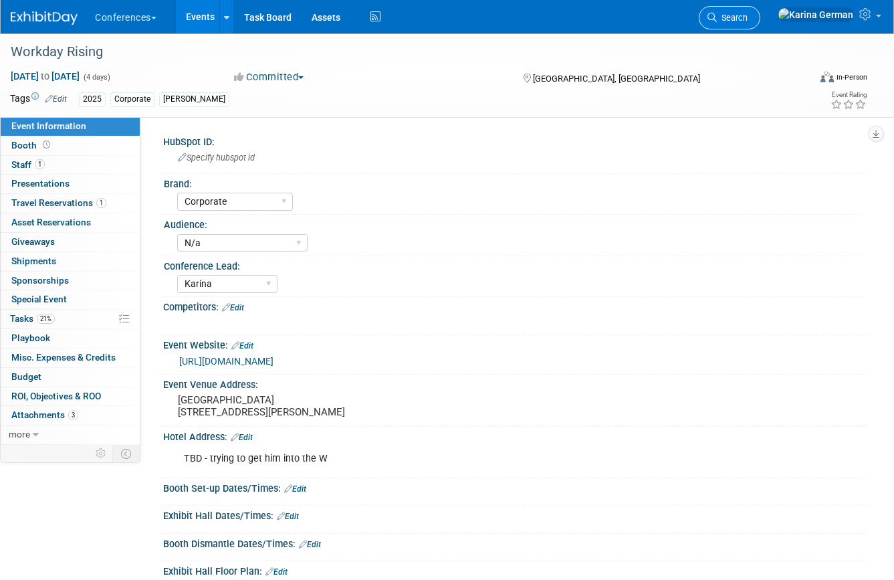
click at [748, 17] on span "Search" at bounding box center [732, 18] width 31 height 10
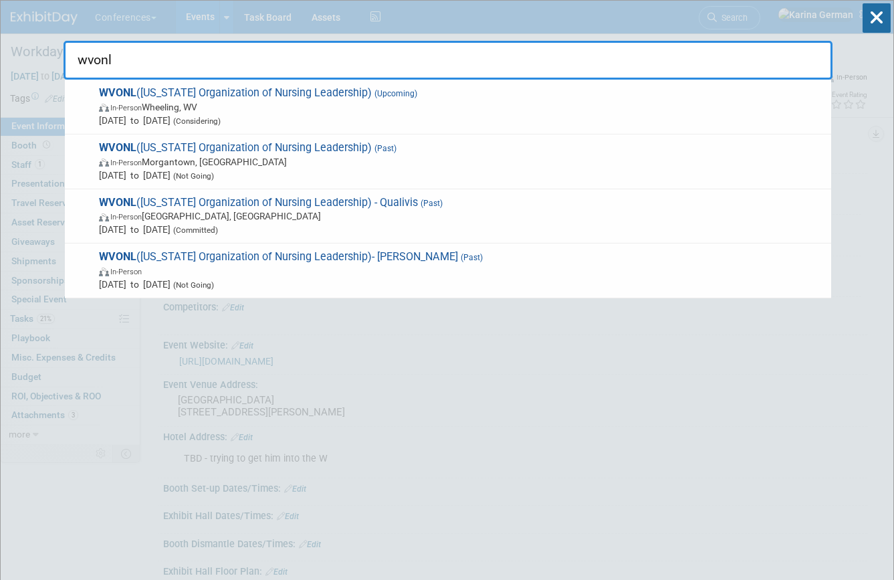
click at [585, 64] on input "wvonl" at bounding box center [448, 60] width 769 height 39
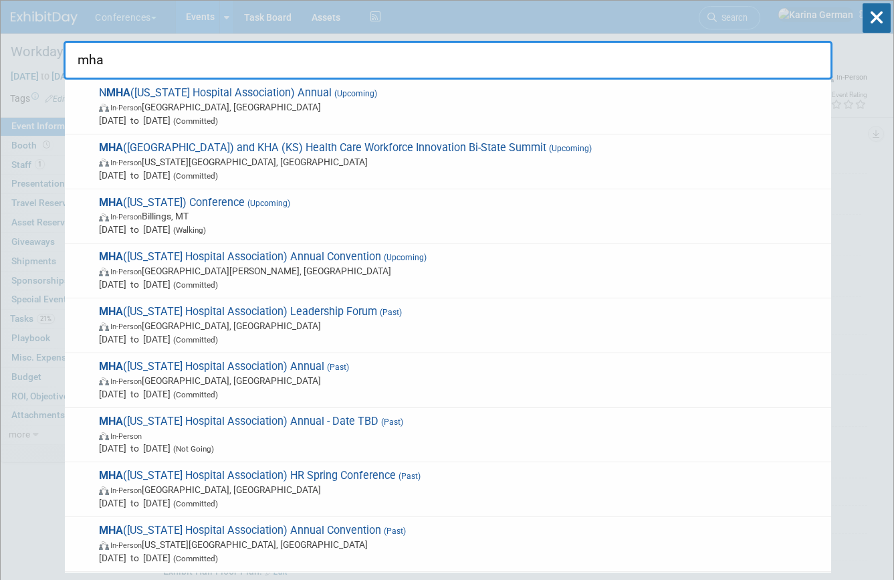
type input "mha"
click at [870, 23] on icon at bounding box center [877, 17] width 28 height 29
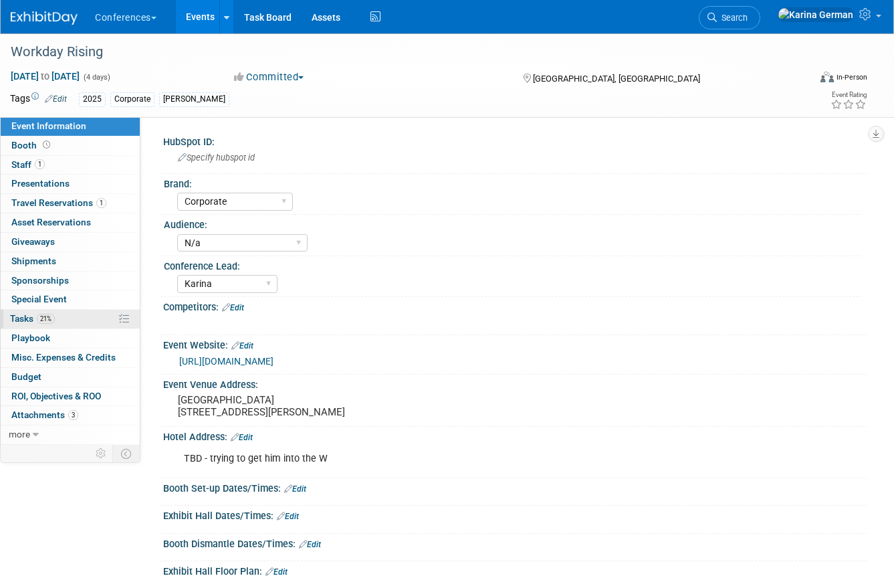
click at [62, 325] on link "21% Tasks 21%" at bounding box center [70, 319] width 139 height 19
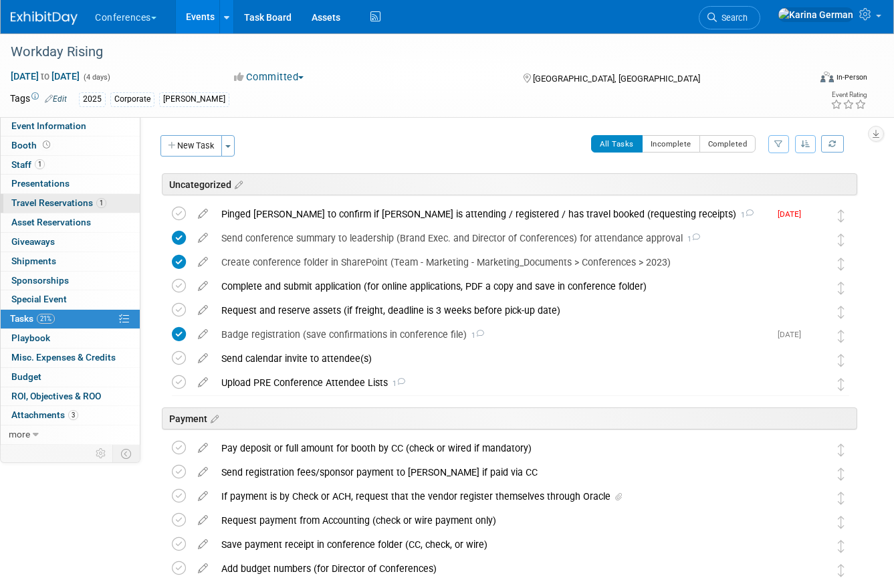
click at [113, 197] on link "1 Travel Reservations 1" at bounding box center [70, 203] width 139 height 19
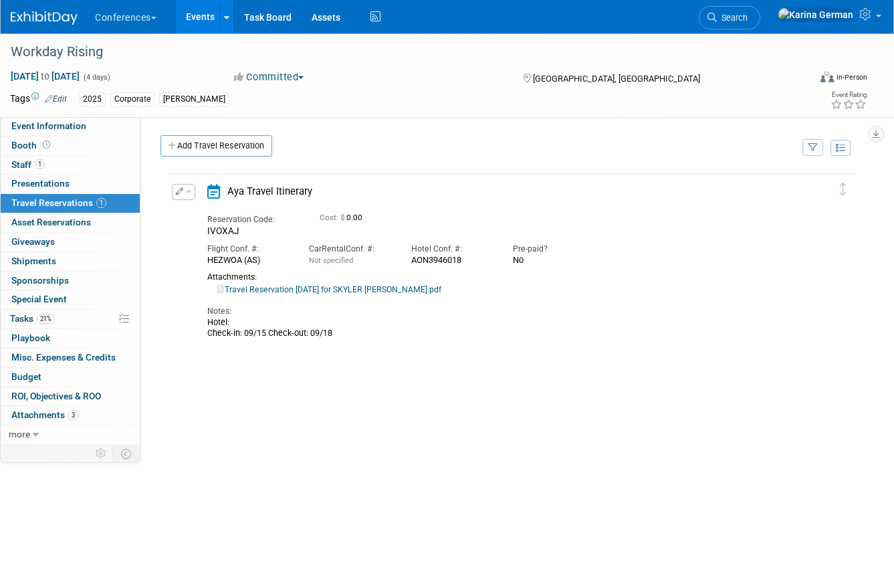
click at [189, 186] on button "button" at bounding box center [183, 192] width 23 height 16
click at [210, 215] on button "Edit Reservation" at bounding box center [229, 214] width 113 height 19
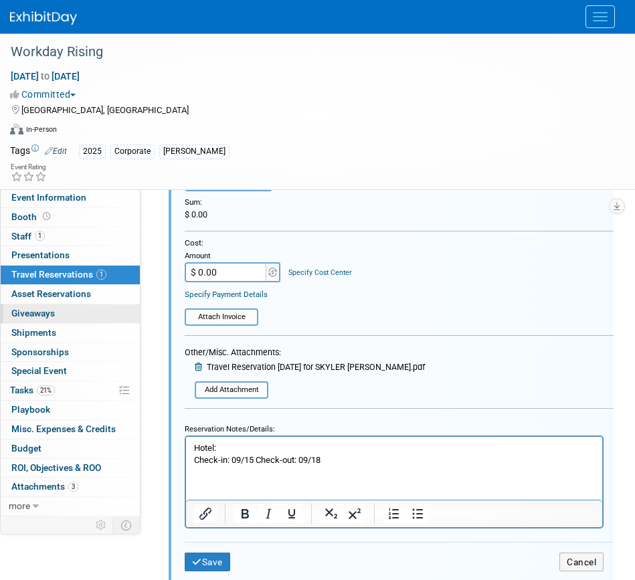
scroll to position [482, 0]
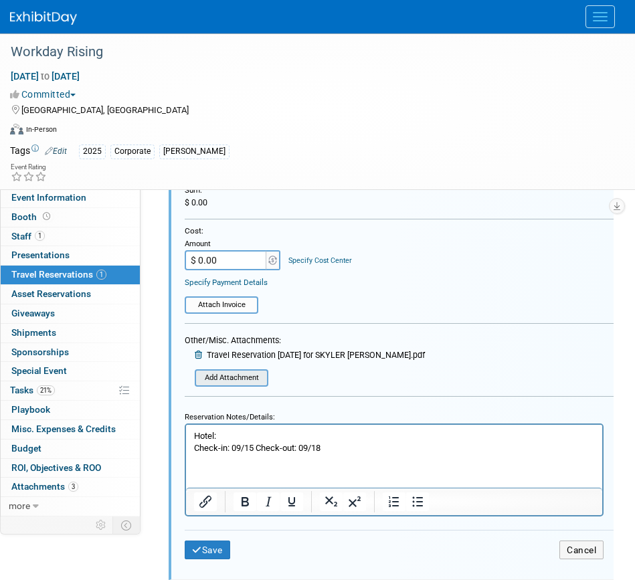
click at [247, 371] on div "Add Attachment" at bounding box center [232, 377] width 74 height 17
click at [243, 374] on input "file" at bounding box center [198, 378] width 136 height 14
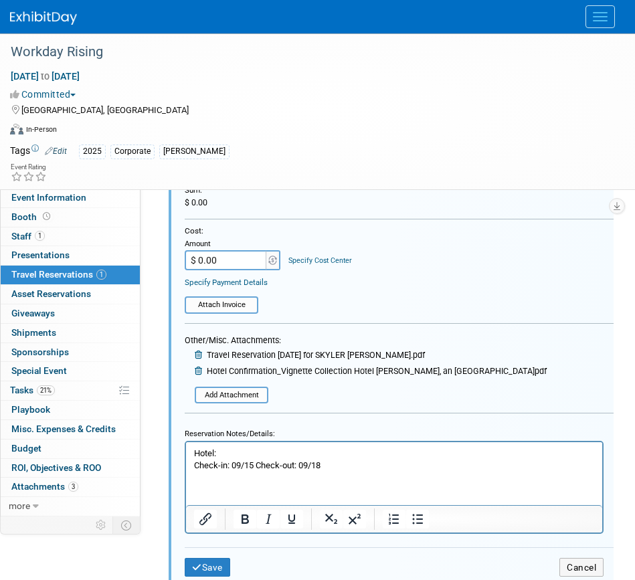
click at [258, 451] on p "Hotel: Check-in: 09/15 Check-out: 09/18" at bounding box center [394, 459] width 401 height 24
click at [430, 450] on b "405 Taylor St, San Francisco, CA 94102" at bounding box center [502, 453] width 144 height 10
click at [393, 451] on b "Vignette Collection Hotel Spero, an IHG Hotel" at bounding box center [322, 453] width 213 height 10
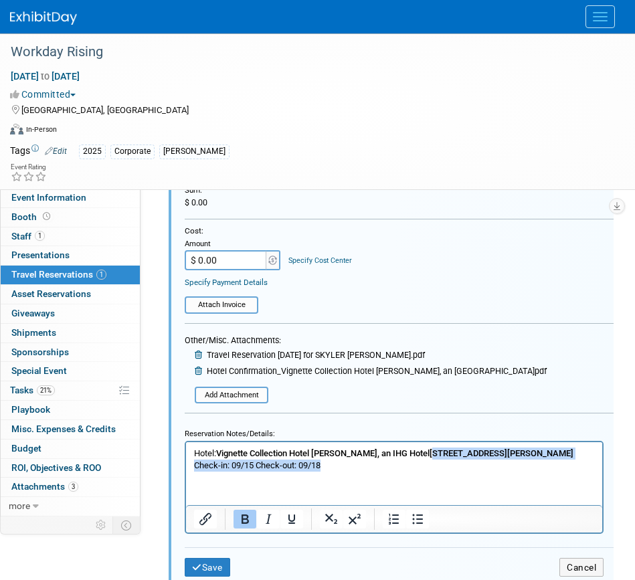
drag, startPoint x: 397, startPoint y: 451, endPoint x: 586, endPoint y: 465, distance: 189.2
click at [586, 465] on p "Hotel: Vignette Collection Hotel Spero, an IHG Hotel 405 Taylor St, San Francis…" at bounding box center [394, 459] width 401 height 24
click at [553, 450] on p "Hotel: Vignette Collection Hotel Spero, an IHG Hotel 405 Taylor St, San Francis…" at bounding box center [394, 459] width 401 height 24
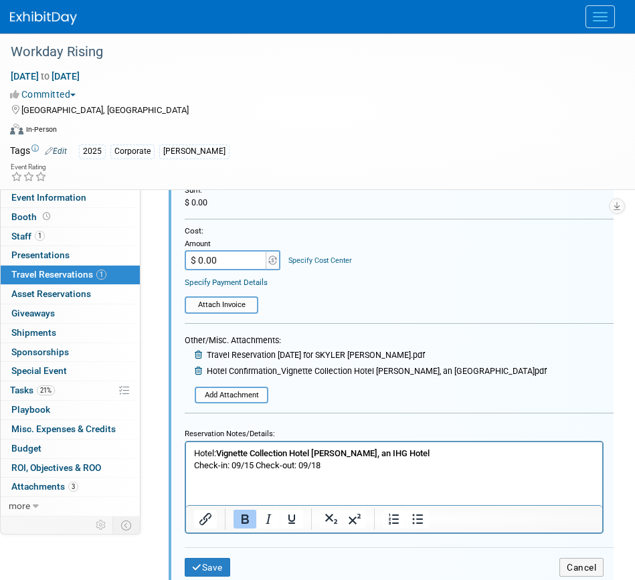
click at [345, 471] on html "Hotel: Vignette Collection Hotel Spero, an IHG Hotel ﻿ Check-in: 09/15 Check-ou…" at bounding box center [394, 456] width 416 height 29
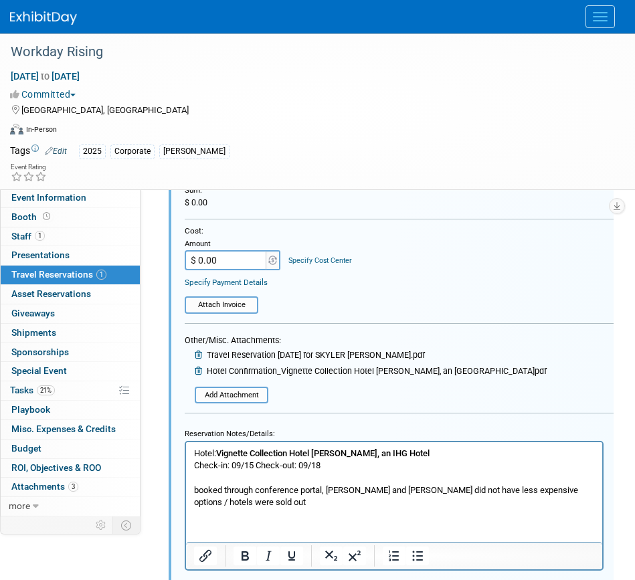
scroll to position [568, 0]
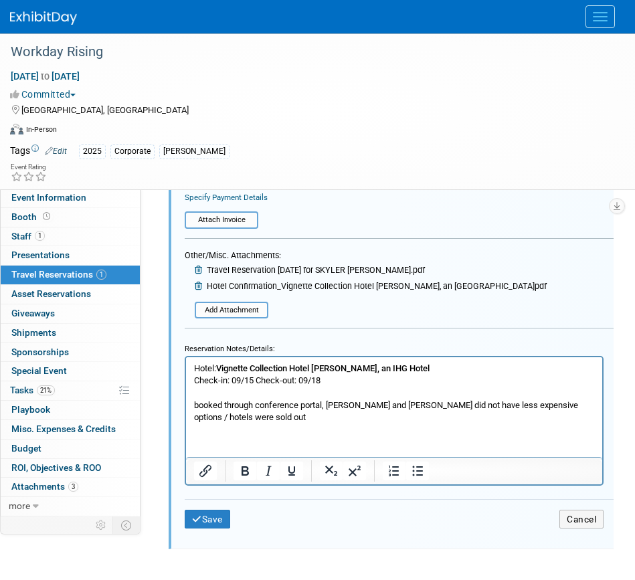
click at [199, 403] on p "booked through conference portal, Barb and Jamie did not have less expensive op…" at bounding box center [394, 411] width 401 height 24
click at [266, 417] on p "Booked through conference portal, Barb and Jamie did not have less expensive op…" at bounding box center [394, 411] width 401 height 24
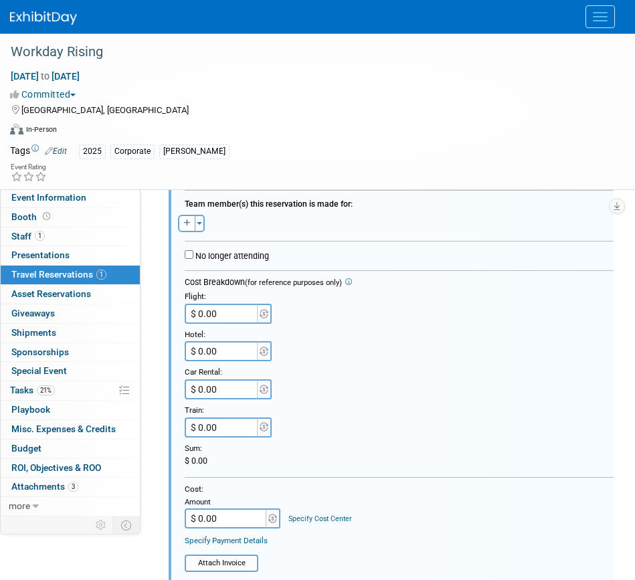
scroll to position [186, 0]
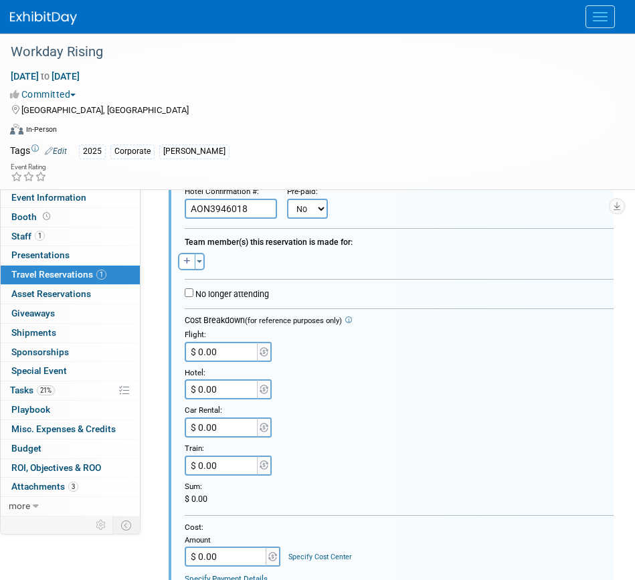
drag, startPoint x: 293, startPoint y: 379, endPoint x: 285, endPoint y: 379, distance: 8.0
click at [289, 379] on div "Hotel:" at bounding box center [399, 371] width 429 height 18
click at [226, 394] on input "$ 0.00" at bounding box center [222, 389] width 75 height 20
paste input "40,594,102"
click at [225, 387] on input "$ 40,594,102.00" at bounding box center [222, 389] width 75 height 20
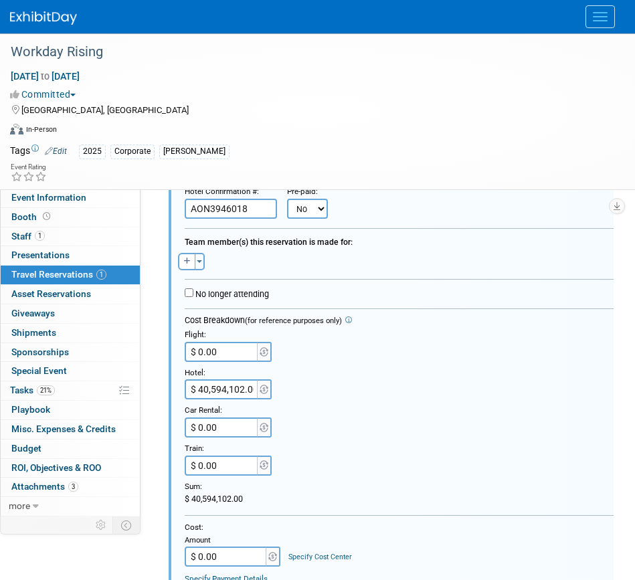
click at [225, 387] on input "$ 40,594,102.00" at bounding box center [222, 389] width 75 height 20
type input "$"
type input "$ 3,103.80"
click at [395, 406] on div "Car Rental:" at bounding box center [399, 408] width 429 height 18
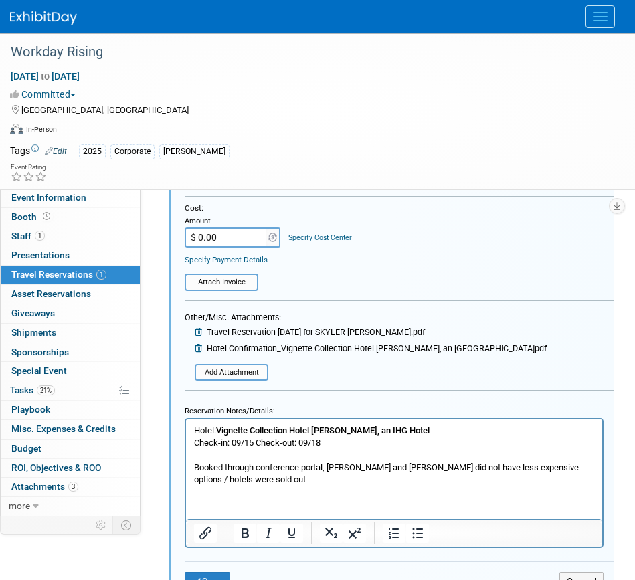
scroll to position [568, 0]
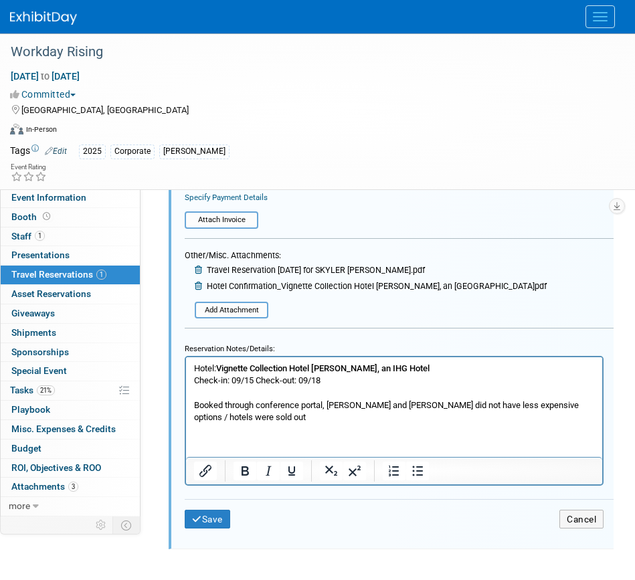
click at [193, 365] on body "Hotel: Vignette Collection Hotel Spero, an IHG Hotel Check-in: 09/15 Check-out:…" at bounding box center [394, 392] width 402 height 61
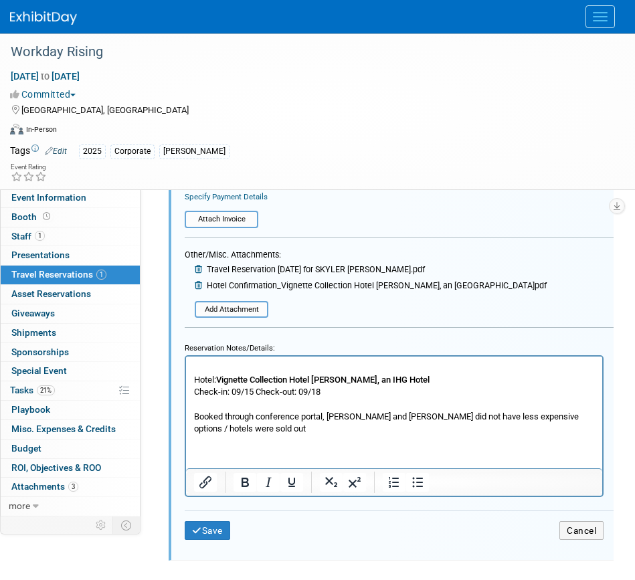
click at [219, 362] on p "Rich Text Area. Press ALT-0 for help." at bounding box center [394, 367] width 401 height 12
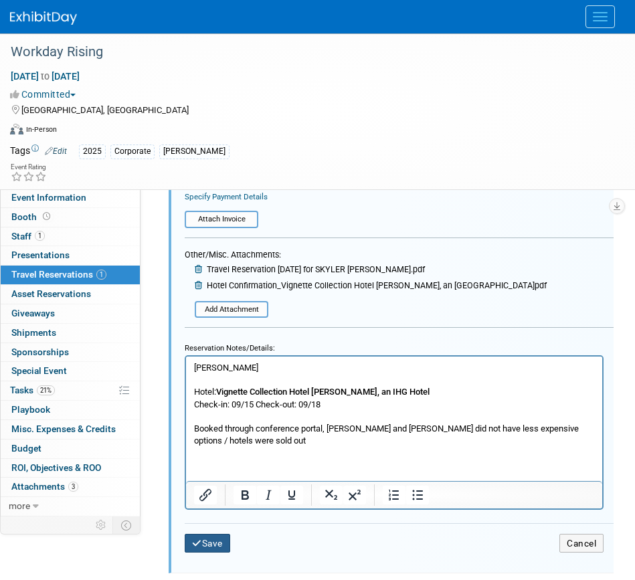
click at [219, 551] on button "Save" at bounding box center [207, 543] width 45 height 19
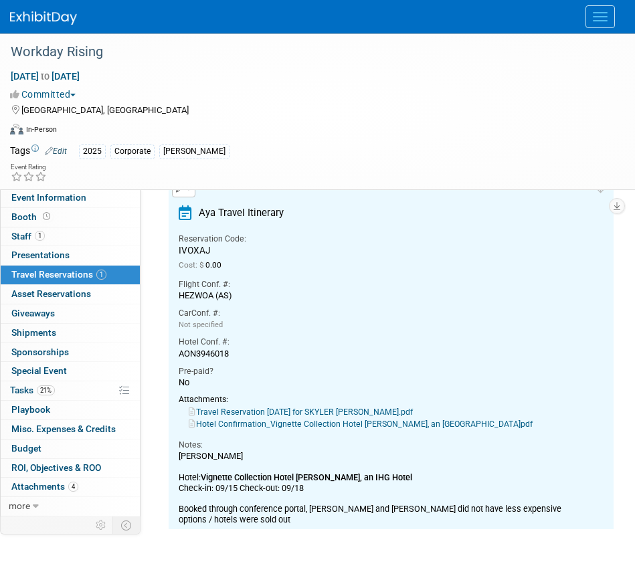
scroll to position [83, 0]
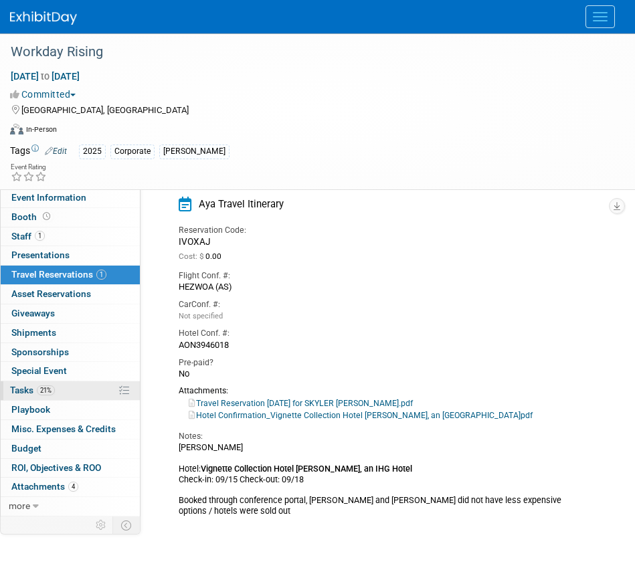
click at [63, 385] on link "21% Tasks 21%" at bounding box center [70, 390] width 139 height 19
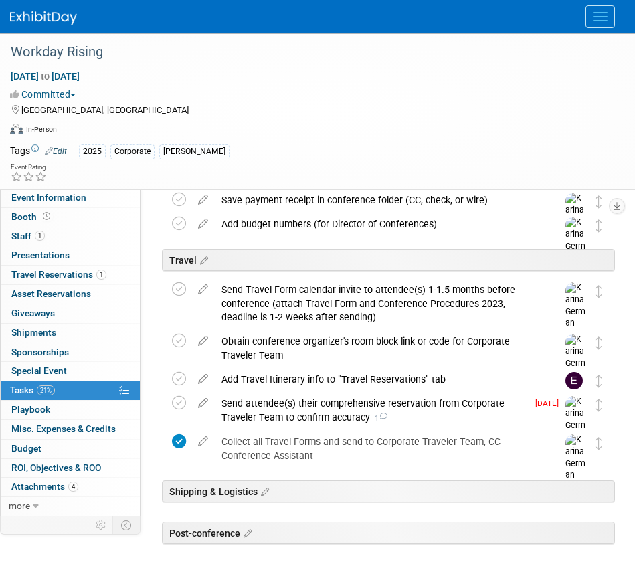
scroll to position [508, 0]
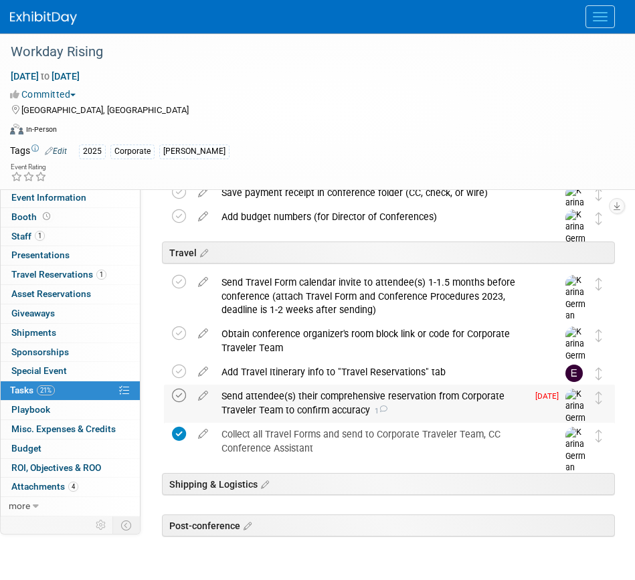
click at [181, 397] on icon at bounding box center [179, 396] width 14 height 14
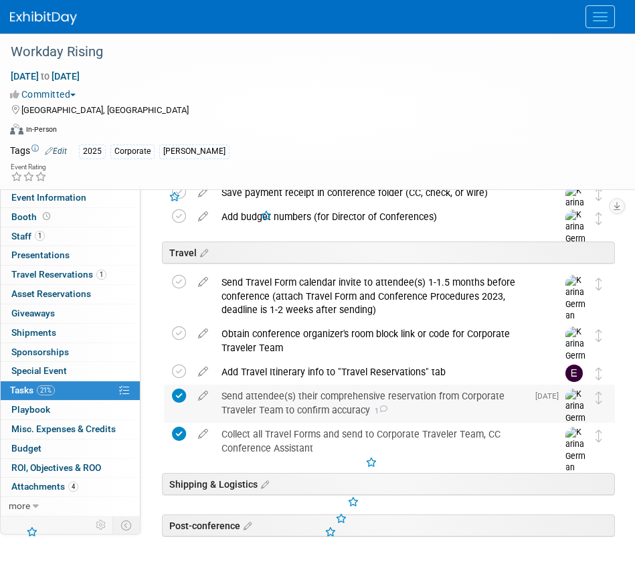
scroll to position [553, 0]
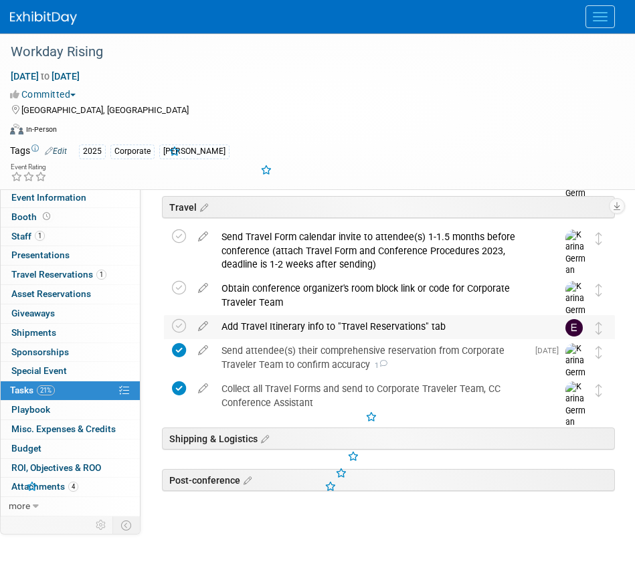
click at [305, 336] on div "Add Travel Itinerary info to "Travel Reservations" tab" at bounding box center [377, 326] width 324 height 23
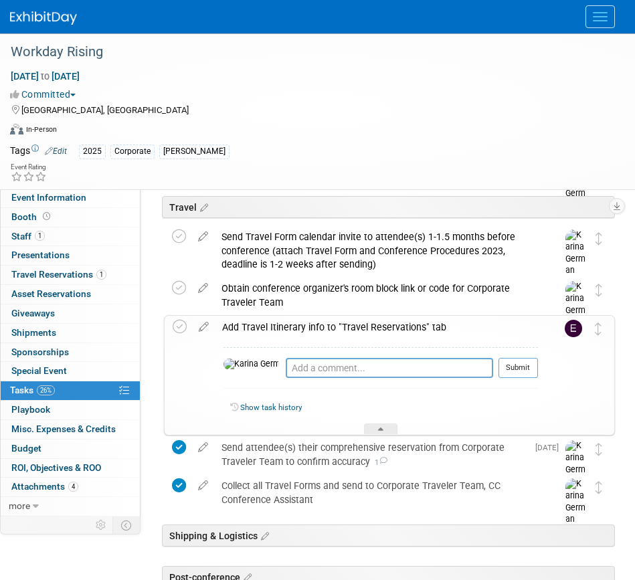
click at [300, 328] on div "Add Travel Itinerary info to "Travel Reservations" tab" at bounding box center [376, 327] width 322 height 23
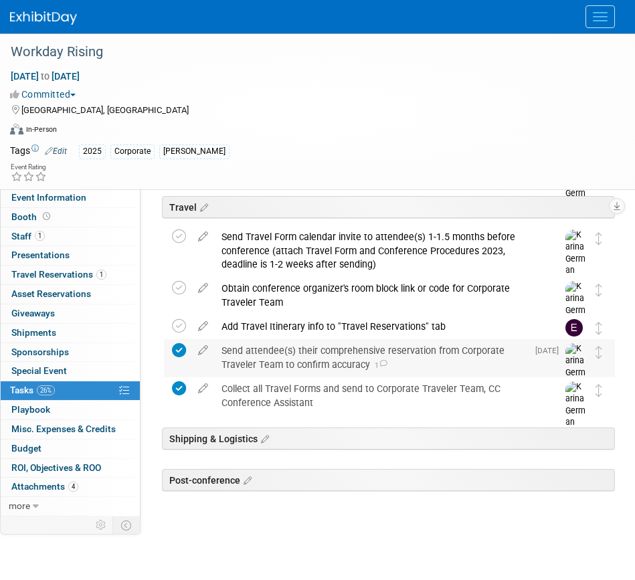
click at [302, 359] on div "Send attendee(s) their comprehensive reservation from Corporate Traveler Team t…" at bounding box center [371, 357] width 312 height 37
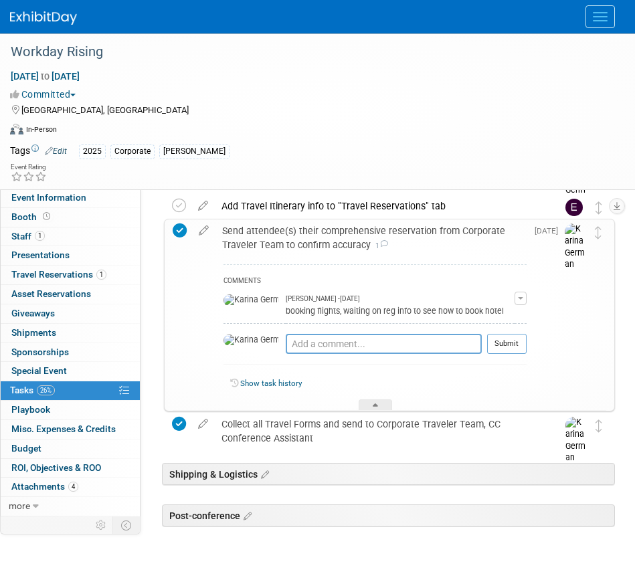
scroll to position [672, 0]
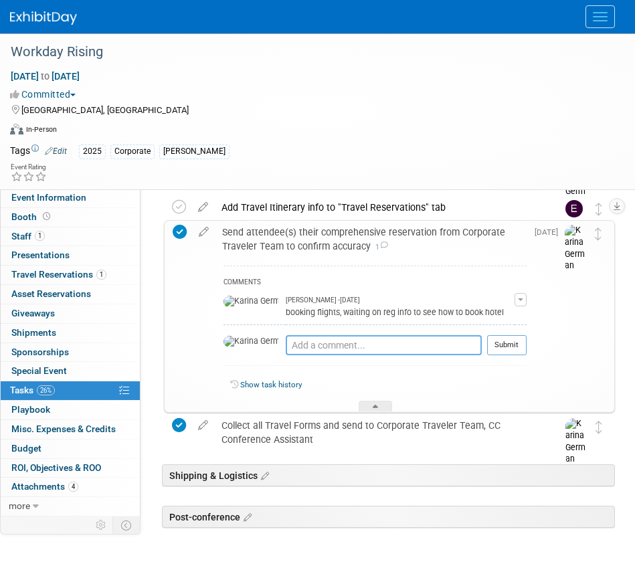
click at [299, 351] on textarea at bounding box center [384, 345] width 196 height 20
type textarea "S"
type textarea "d"
type textarea "sent 9/11"
click at [498, 347] on button "Submit" at bounding box center [506, 345] width 39 height 20
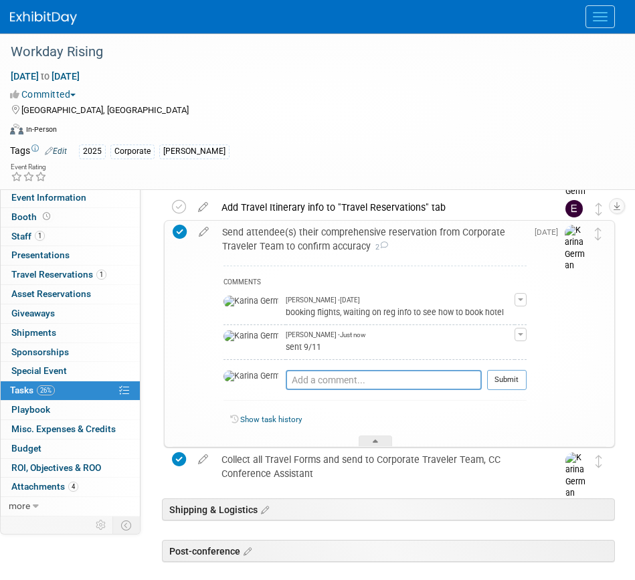
click at [276, 245] on div "Send attendee(s) their comprehensive reservation from Corporate Traveler Team t…" at bounding box center [370, 239] width 311 height 37
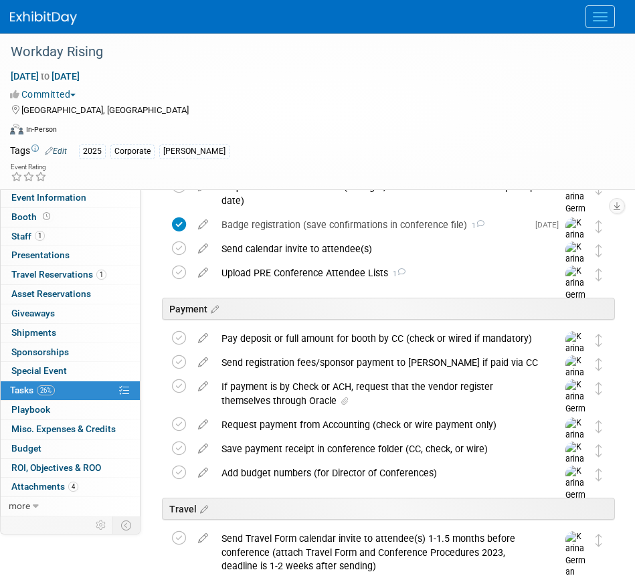
scroll to position [243, 0]
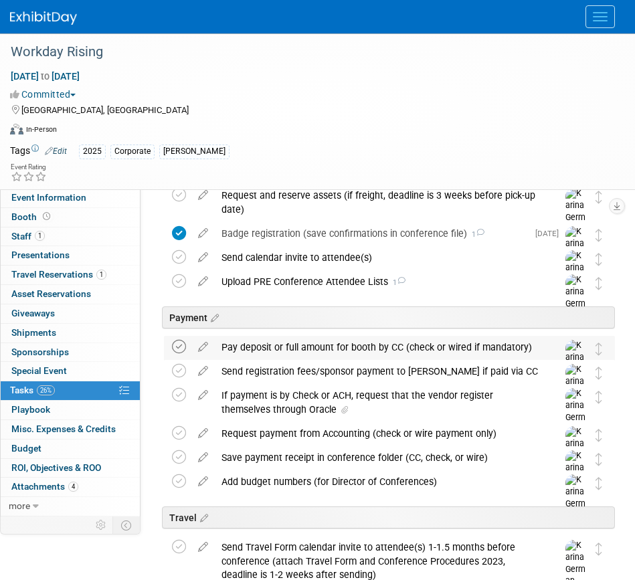
click at [182, 343] on icon at bounding box center [179, 347] width 14 height 14
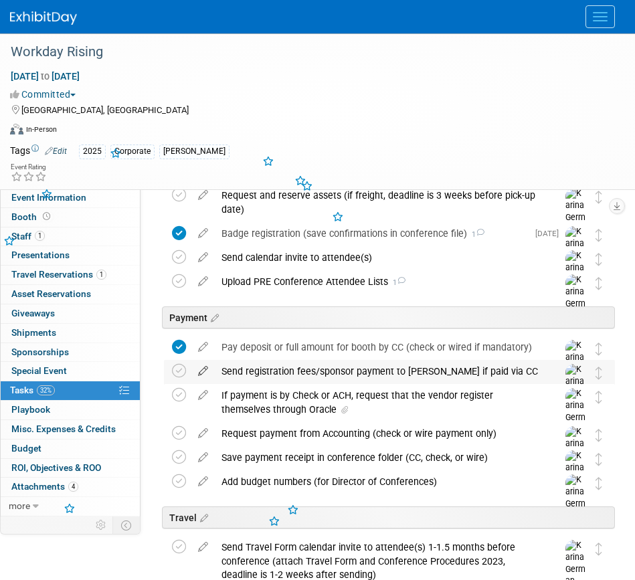
click at [205, 373] on icon at bounding box center [202, 368] width 23 height 17
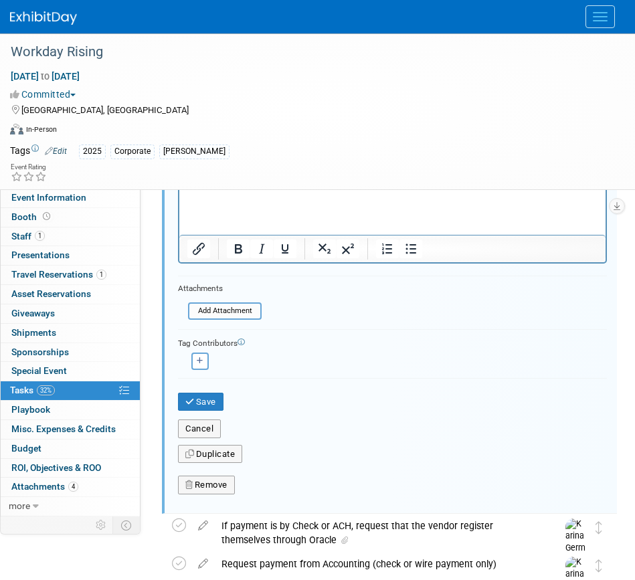
scroll to position [679, 0]
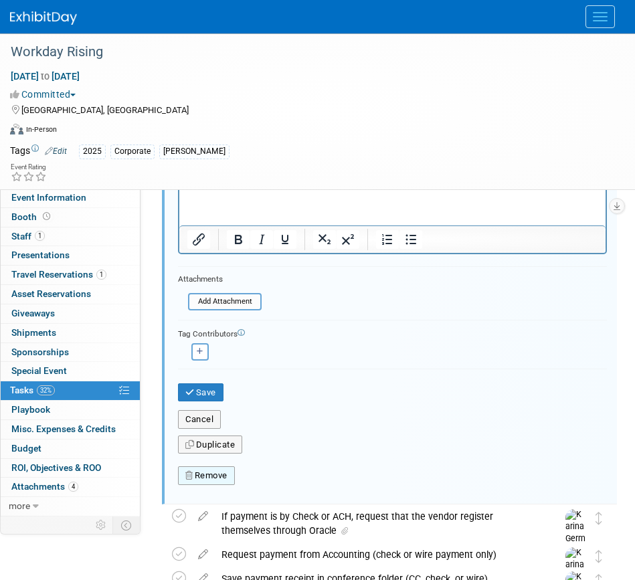
click at [209, 482] on button "Remove" at bounding box center [206, 475] width 57 height 19
click at [277, 492] on link "Yes" at bounding box center [281, 486] width 39 height 21
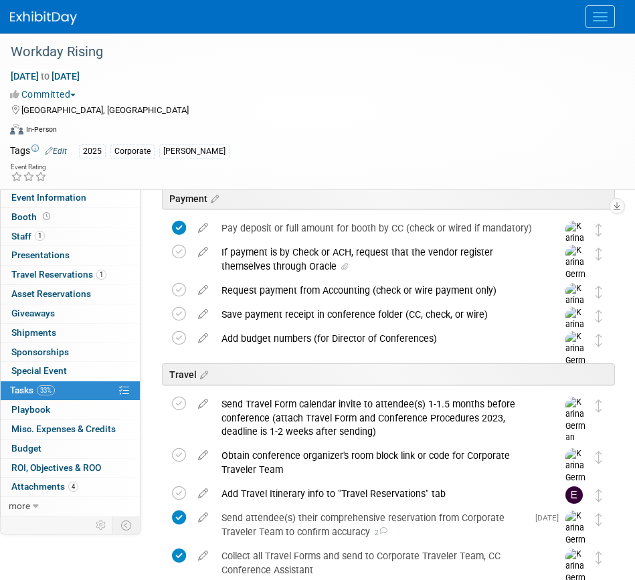
scroll to position [294, 0]
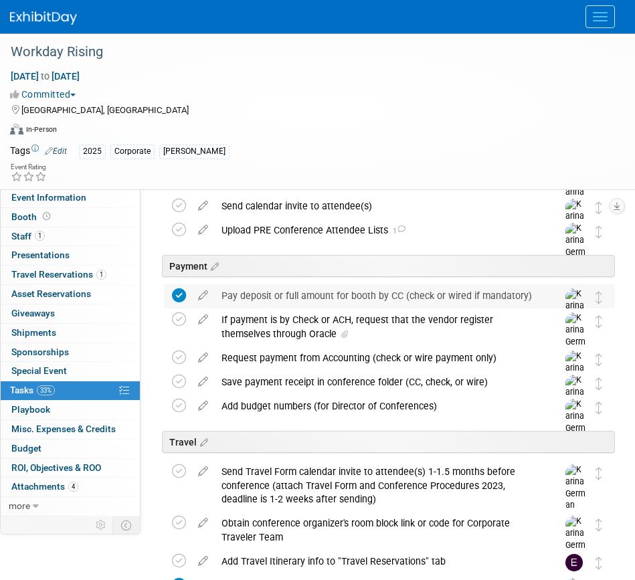
click at [270, 297] on div "Pay deposit or full amount for booth by CC (check or wired if mandatory)" at bounding box center [377, 295] width 324 height 23
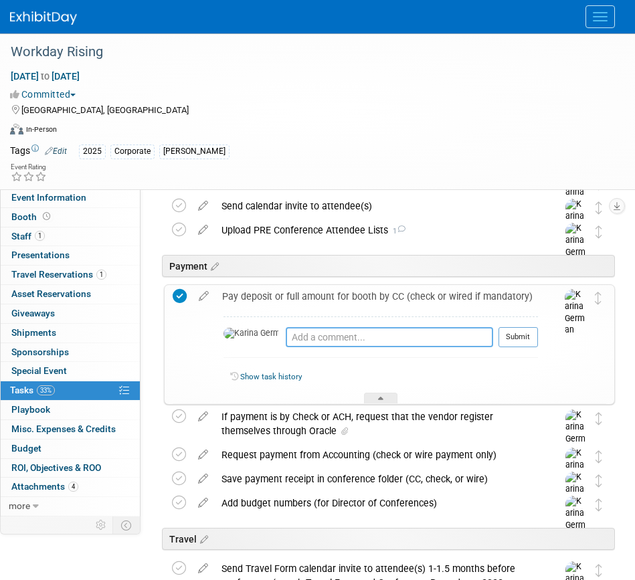
click at [286, 334] on textarea at bounding box center [389, 337] width 207 height 20
type textarea "paid using extend"
click at [527, 337] on button "Submit" at bounding box center [517, 337] width 39 height 20
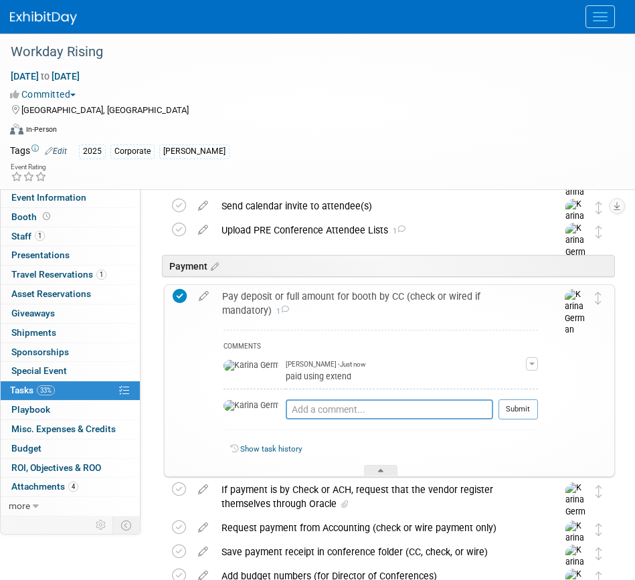
click at [338, 298] on div "Pay deposit or full amount for booth by CC (check or wired if mandatory) 1" at bounding box center [376, 303] width 322 height 37
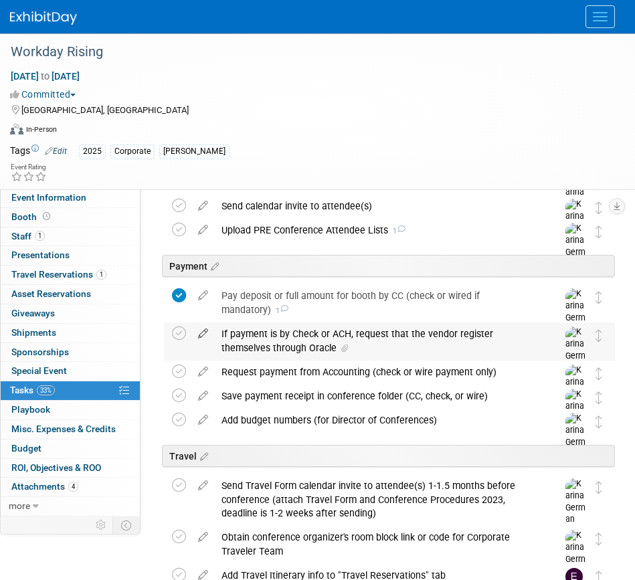
click at [201, 336] on icon at bounding box center [202, 330] width 23 height 17
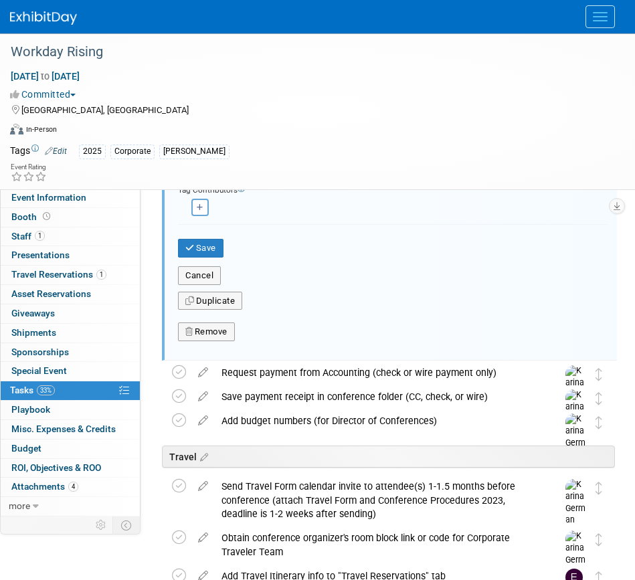
scroll to position [857, 0]
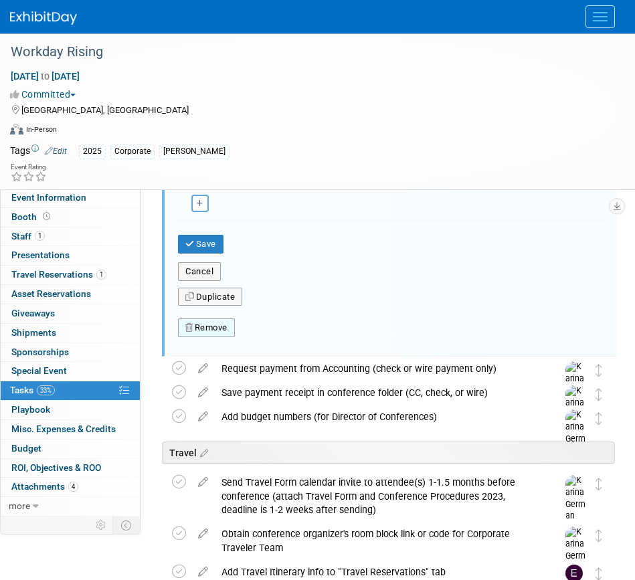
click at [226, 327] on button "Remove" at bounding box center [206, 327] width 57 height 19
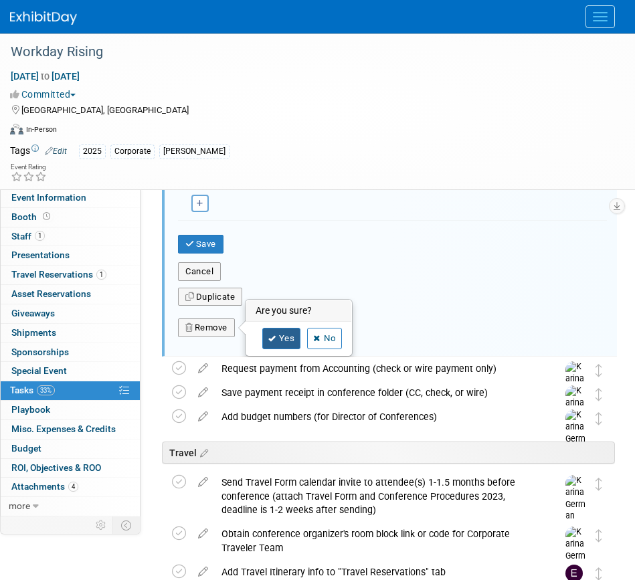
click at [281, 339] on link "Yes" at bounding box center [281, 338] width 39 height 21
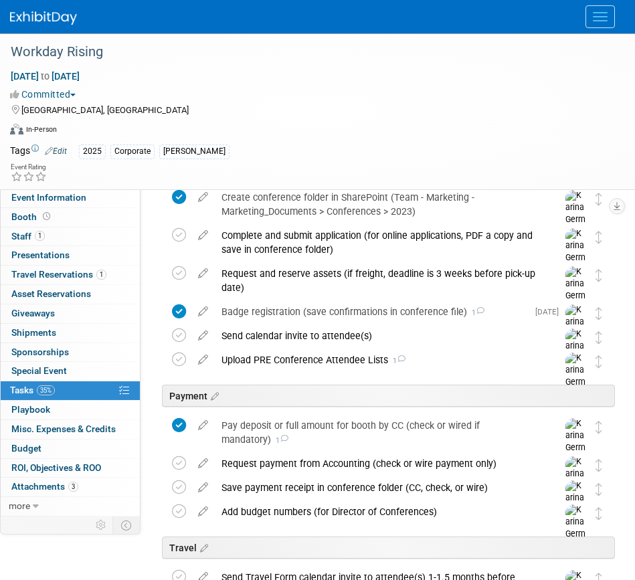
scroll to position [161, 0]
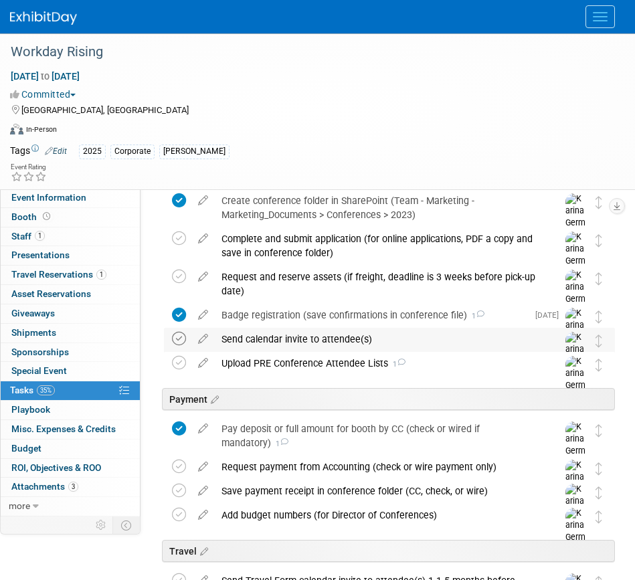
click at [181, 337] on icon at bounding box center [179, 339] width 14 height 14
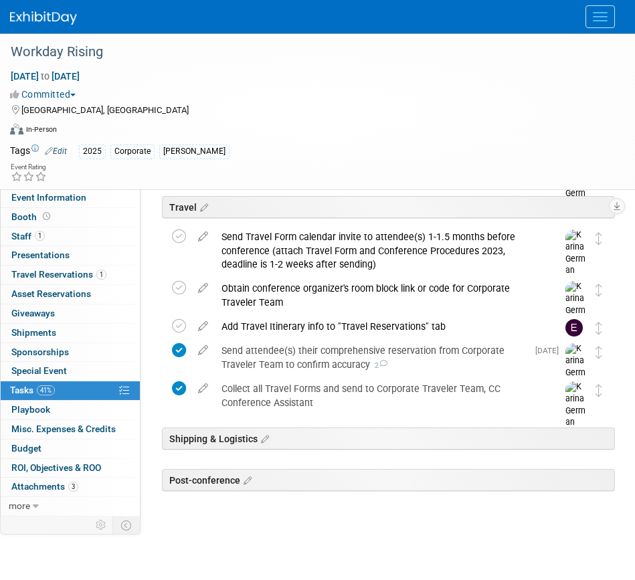
scroll to position [0, 0]
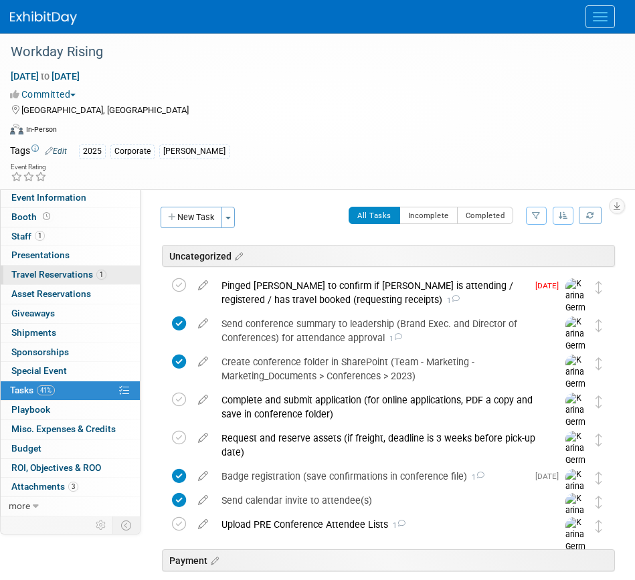
click at [64, 269] on span "Travel Reservations 1" at bounding box center [58, 274] width 95 height 11
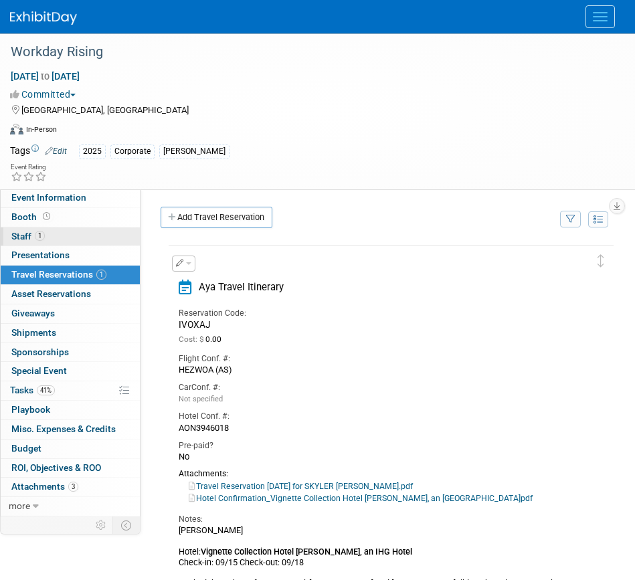
click at [55, 229] on link "1 Staff 1" at bounding box center [70, 236] width 139 height 19
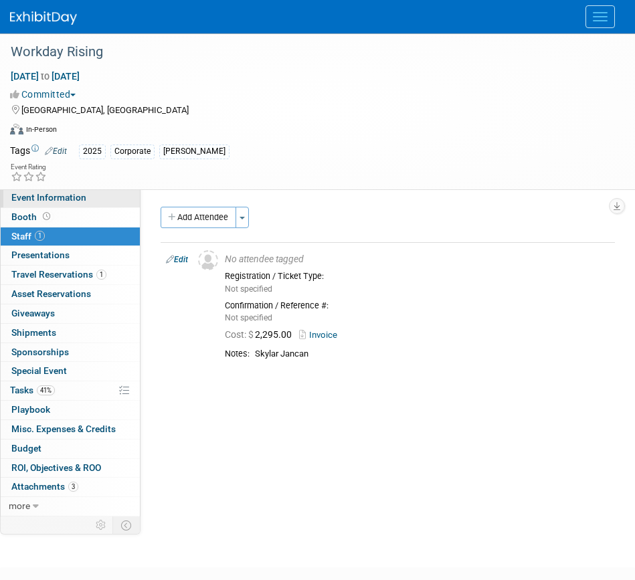
click at [74, 193] on span "Event Information" at bounding box center [48, 197] width 75 height 11
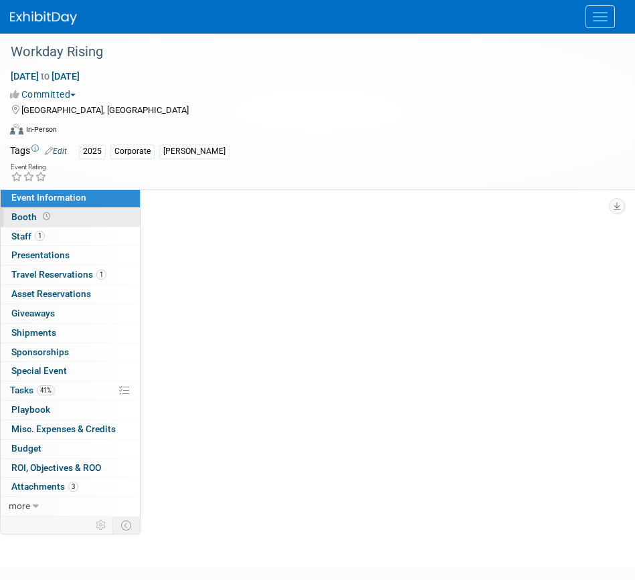
select select "Corporate"
select select "N/a"
select select "Karina"
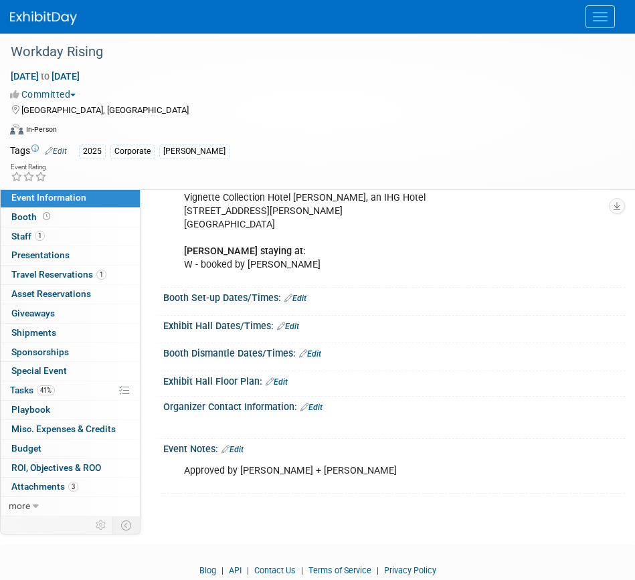
scroll to position [384, 0]
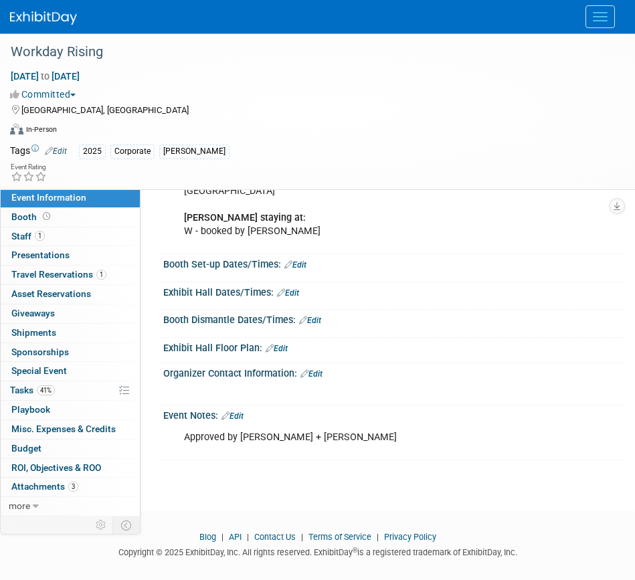
click at [320, 377] on div "Organizer Contact Information: Edit" at bounding box center [394, 371] width 462 height 17
click at [320, 379] on link "Edit" at bounding box center [311, 373] width 22 height 9
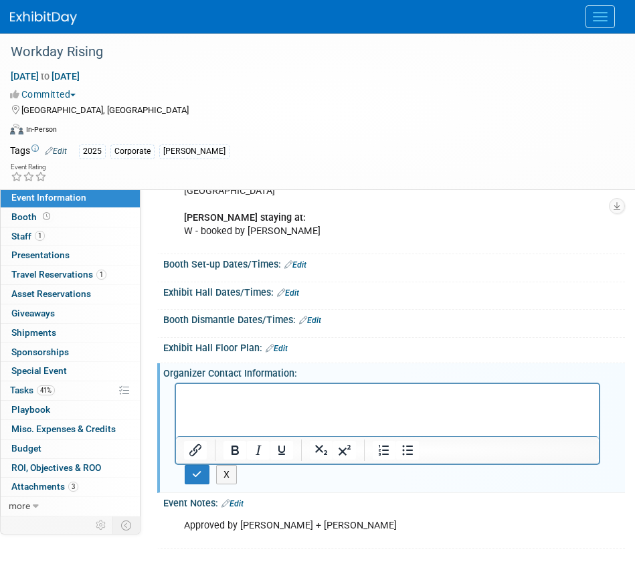
scroll to position [0, 0]
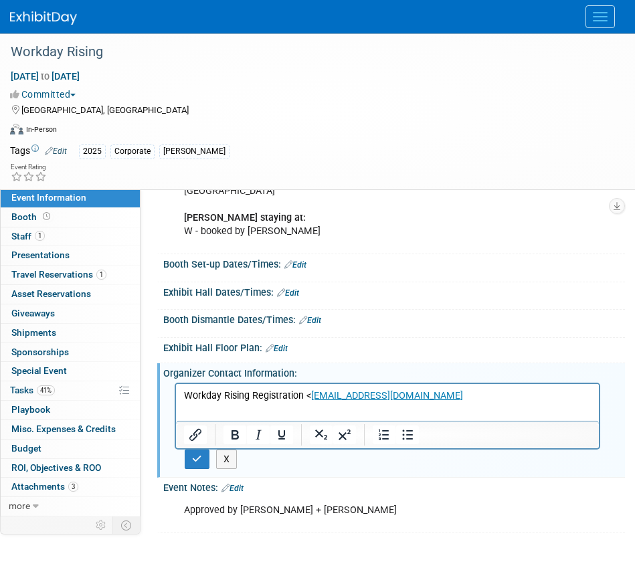
click at [306, 395] on p "Workday Rising Registration < risingregistration@workday.events" at bounding box center [387, 395] width 407 height 13
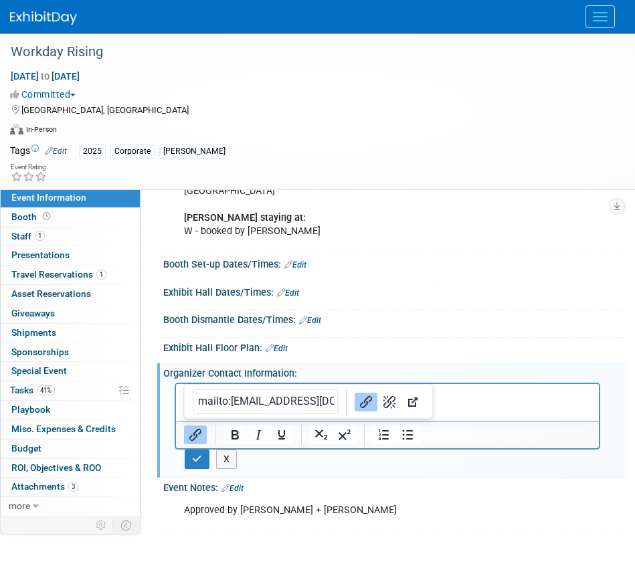
click at [509, 377] on div "Organizer Contact Information: Edit" at bounding box center [394, 371] width 462 height 17
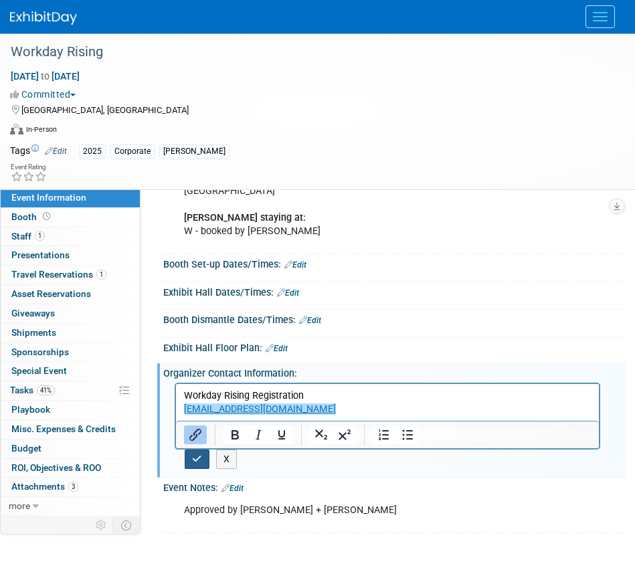
click at [194, 469] on button "button" at bounding box center [197, 459] width 25 height 19
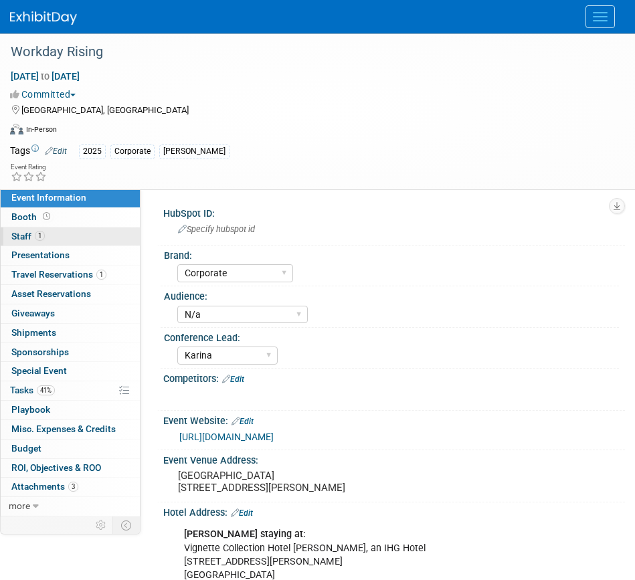
click at [61, 240] on link "1 Staff 1" at bounding box center [70, 236] width 139 height 19
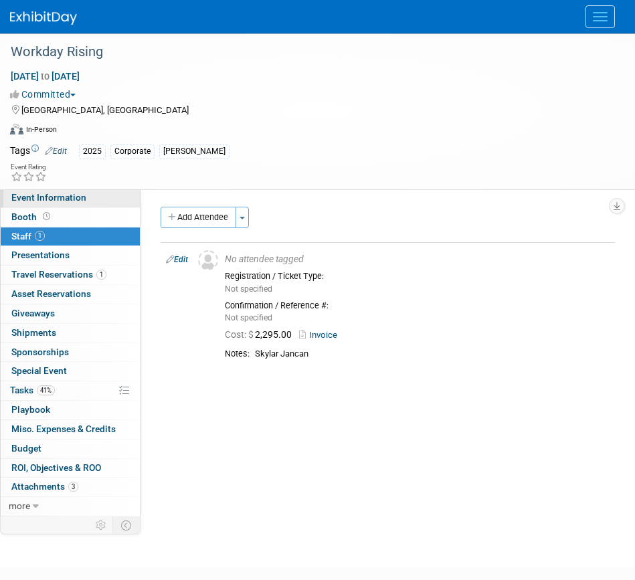
click at [72, 196] on span "Event Information" at bounding box center [48, 197] width 75 height 11
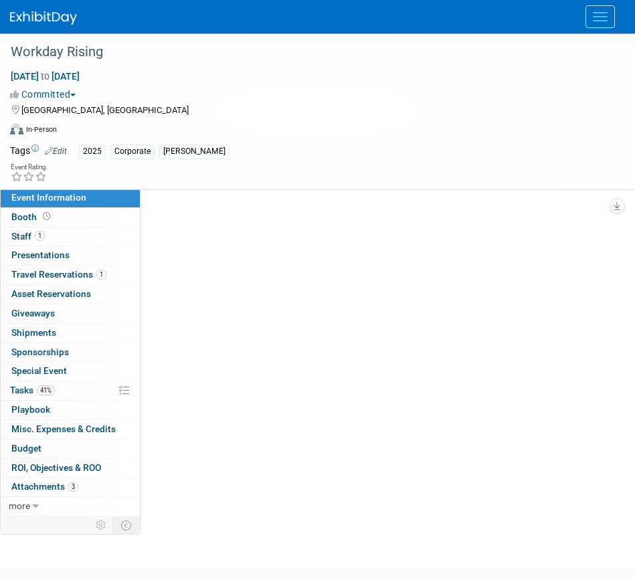
select select "Corporate"
select select "N/a"
select select "Karina"
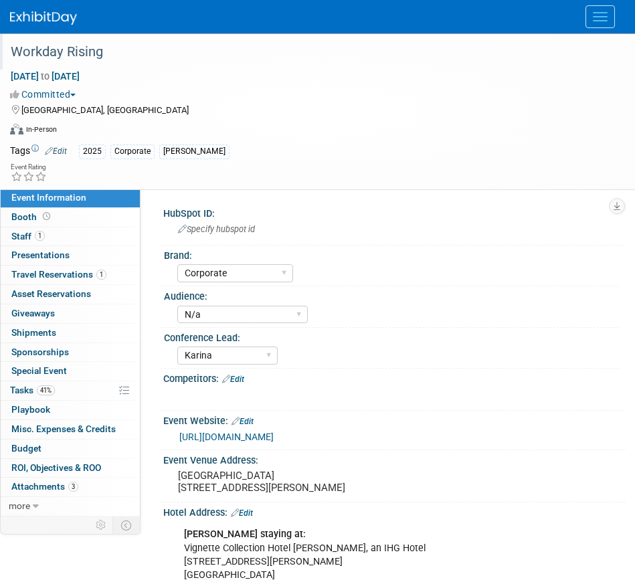
scroll to position [89, 0]
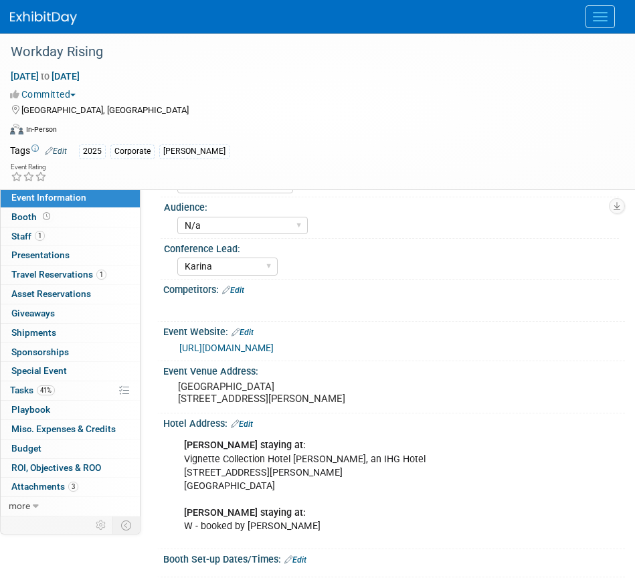
click at [264, 480] on div "Skyler staying at: Vignette Collection Hotel Spero, an IHG Hotel 405 Taylor St,…" at bounding box center [387, 486] width 425 height 108
click at [252, 467] on div "Skyler staying at: Vignette Collection Hotel Spero, an IHG Hotel 405 Taylor St,…" at bounding box center [387, 486] width 425 height 108
drag, startPoint x: 186, startPoint y: 473, endPoint x: 393, endPoint y: 466, distance: 206.9
click at [393, 466] on div "Skyler staying at: Vignette Collection Hotel Spero, an IHG Hotel 405 Taylor St,…" at bounding box center [387, 486] width 425 height 108
copy div "Vignette Collection Hotel [PERSON_NAME], an IHG Hotel"
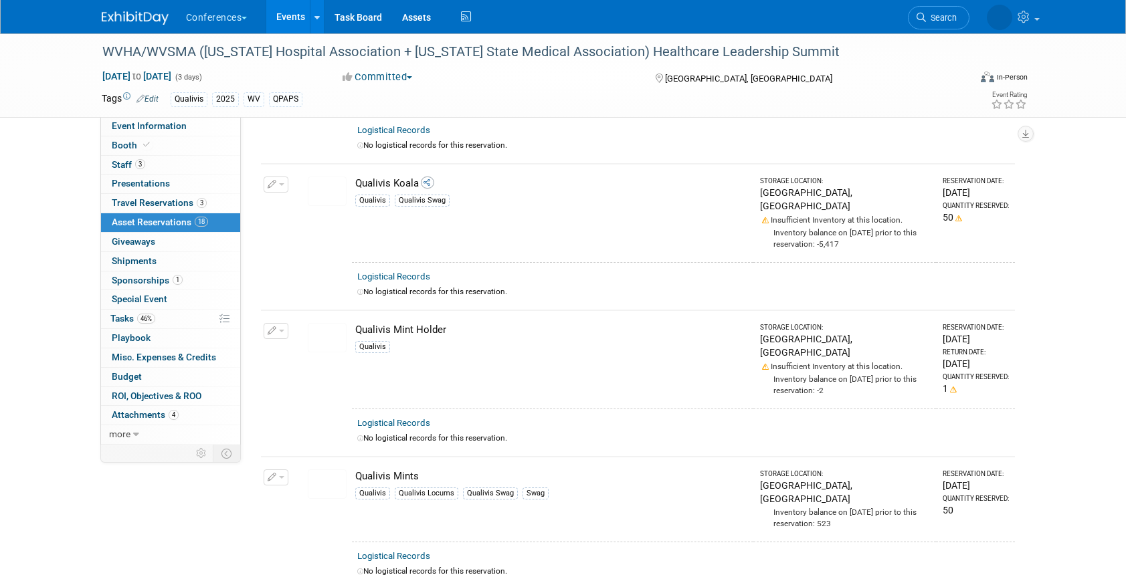
scroll to position [1218, 0]
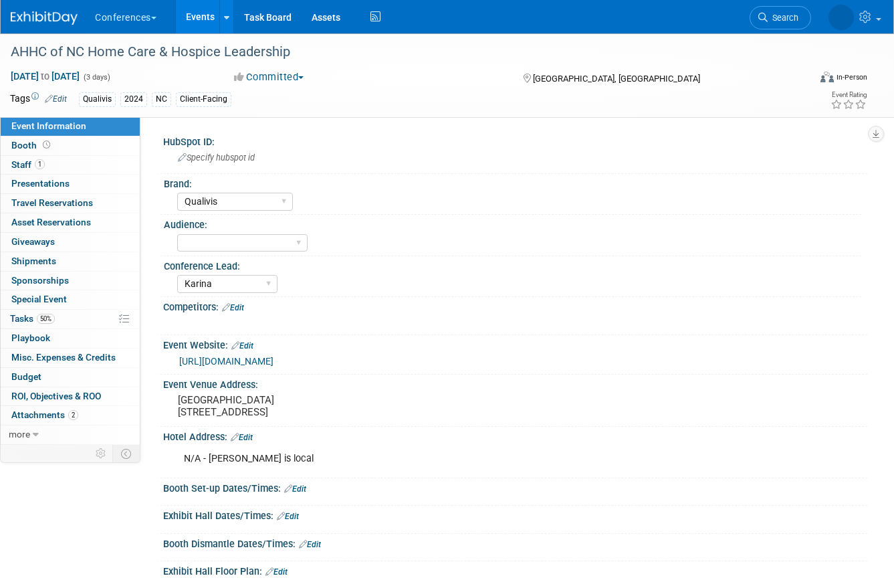
select select "Qualivis"
select select "Karina"
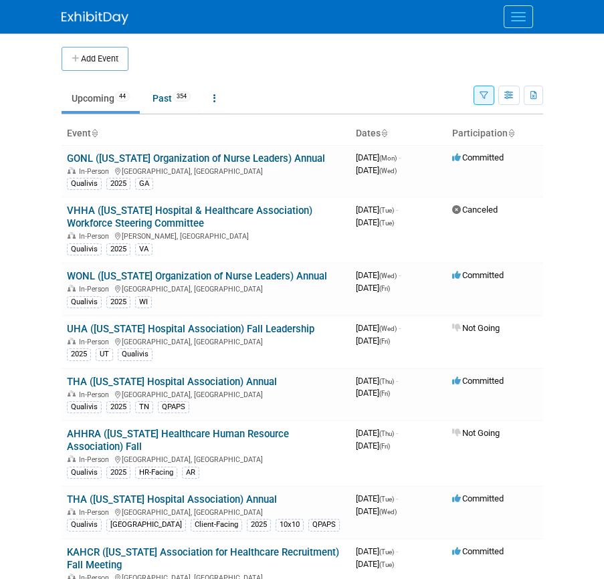
click at [520, 23] on button "Menu" at bounding box center [518, 16] width 29 height 23
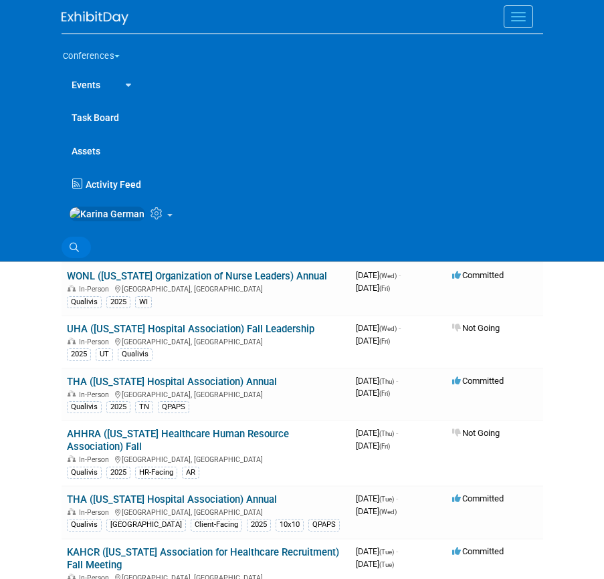
click at [76, 248] on link "Search" at bounding box center [76, 247] width 29 height 21
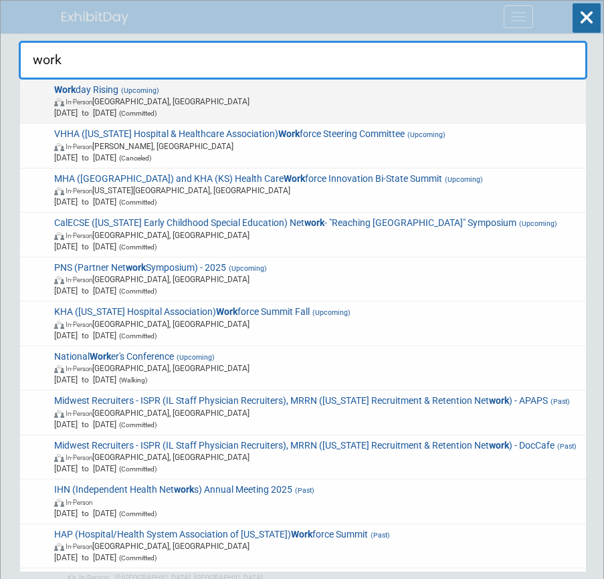
type input "work"
click at [145, 104] on span "In-Person San Francisco, CA" at bounding box center [317, 101] width 527 height 11
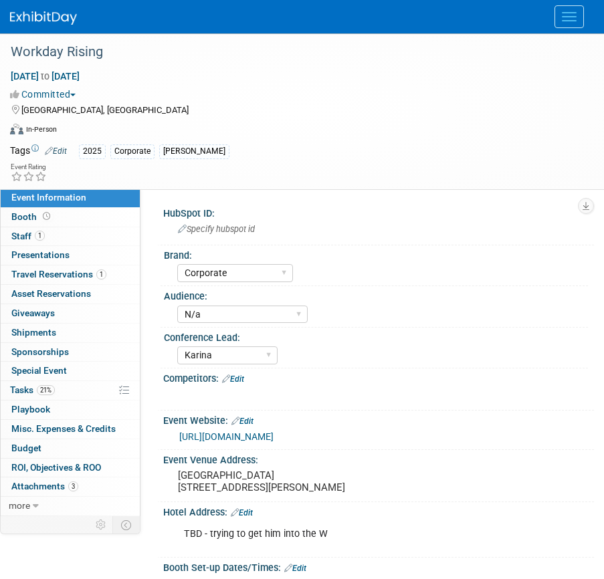
select select "Corporate"
select select "N/a"
select select "Karina"
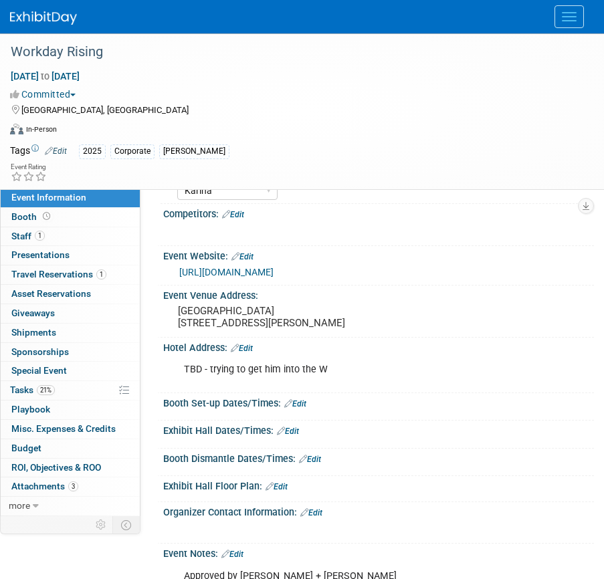
scroll to position [207, 0]
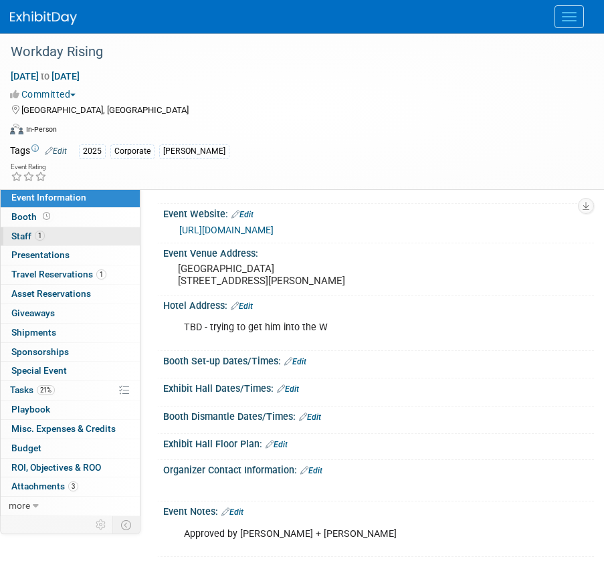
click at [92, 235] on link "1 Staff 1" at bounding box center [70, 236] width 139 height 19
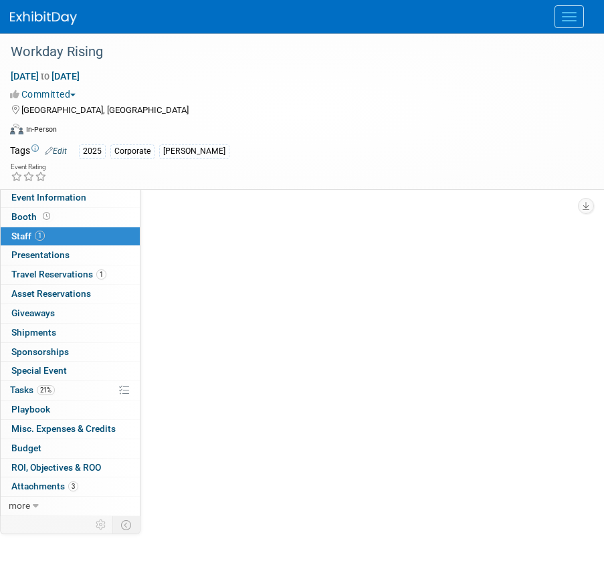
scroll to position [0, 0]
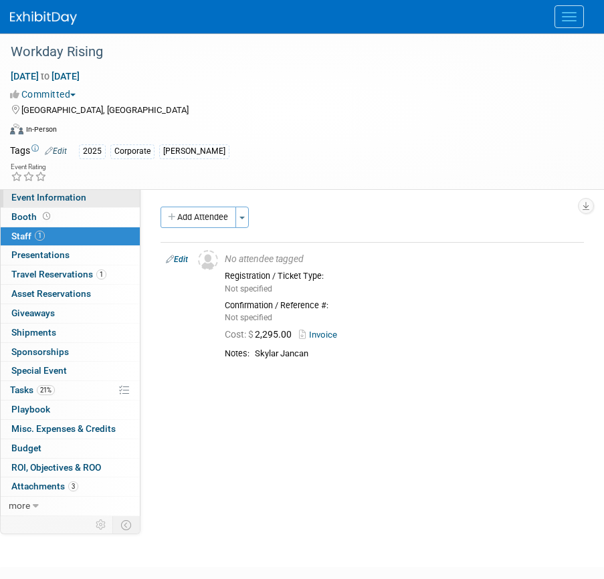
click at [89, 202] on link "Event Information" at bounding box center [70, 198] width 139 height 19
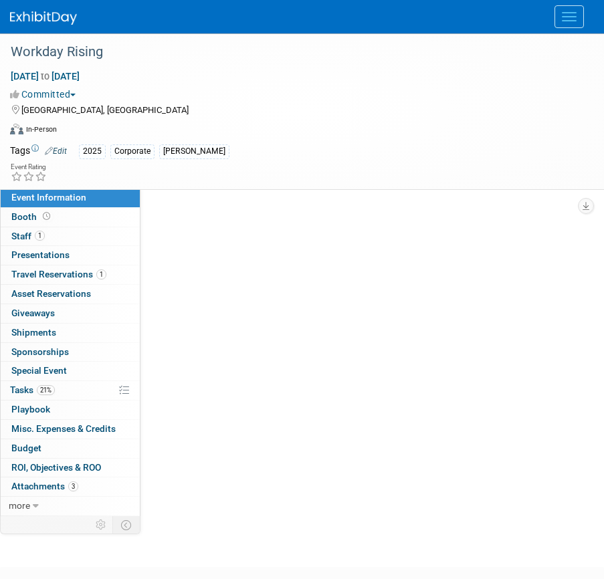
select select "Corporate"
select select "N/a"
select select "Karina"
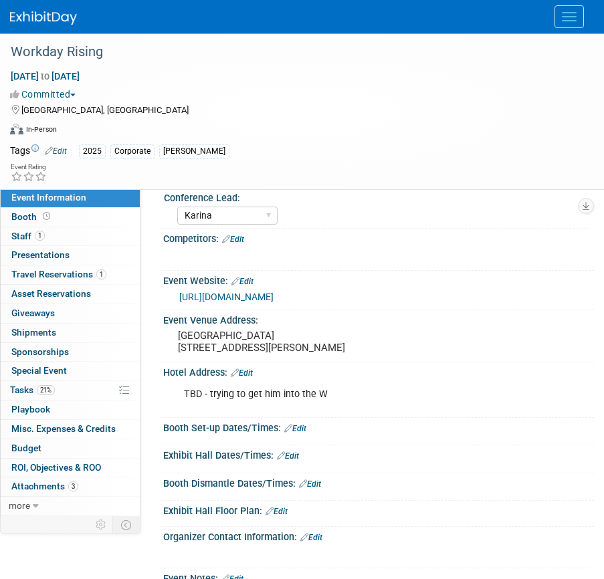
scroll to position [145, 0]
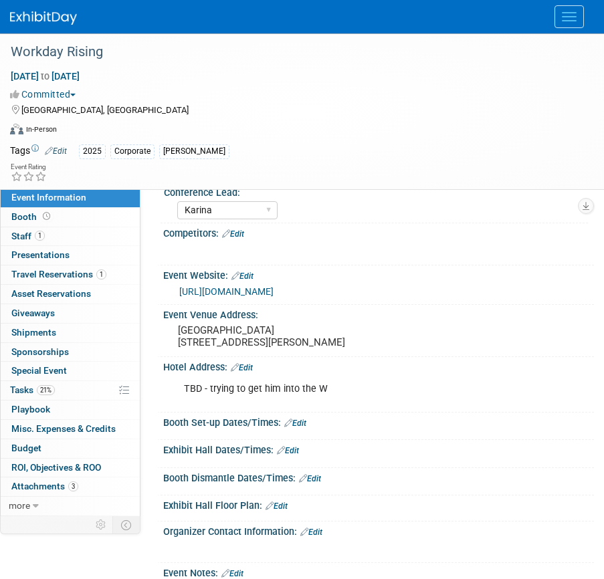
click at [260, 401] on div "TBD - trying to get him into the W" at bounding box center [372, 389] width 395 height 27
click at [252, 373] on link "Edit" at bounding box center [242, 367] width 22 height 9
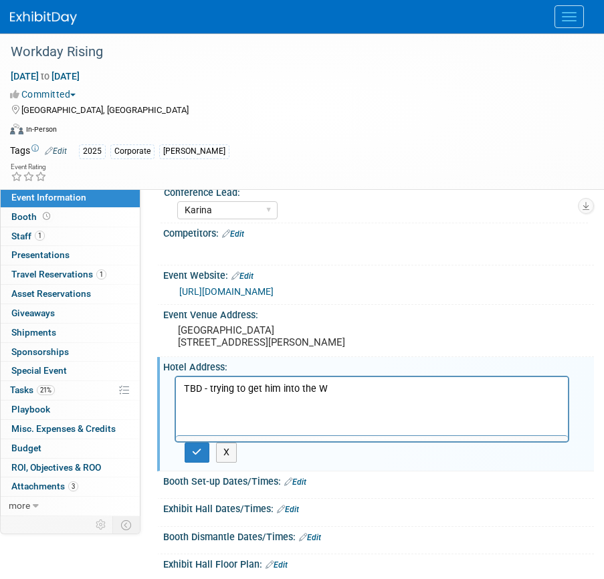
scroll to position [0, 0]
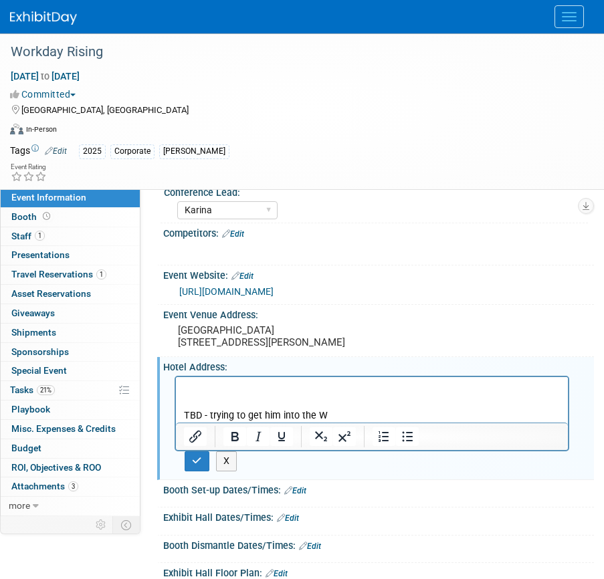
click at [236, 402] on p "Rich Text Area. Press ALT-0 for help." at bounding box center [372, 402] width 377 height 13
click at [224, 393] on p "Rich Text Area. Press ALT-0 for help." at bounding box center [372, 389] width 377 height 13
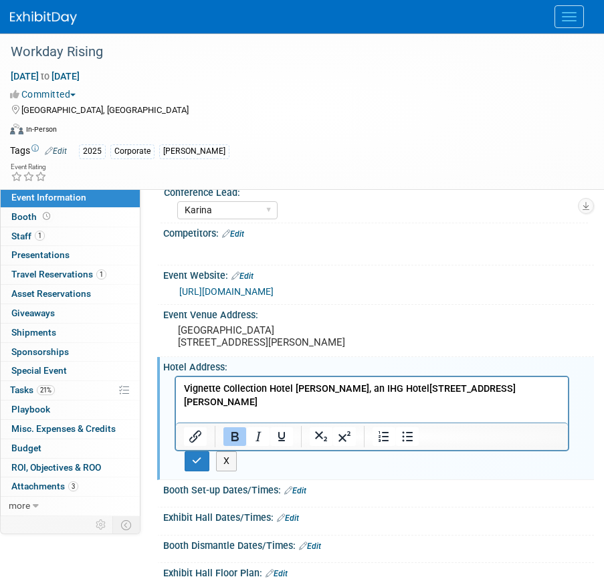
click at [324, 389] on b "Vignette Collection Hotel [PERSON_NAME], an IHG Hotel" at bounding box center [307, 388] width 246 height 11
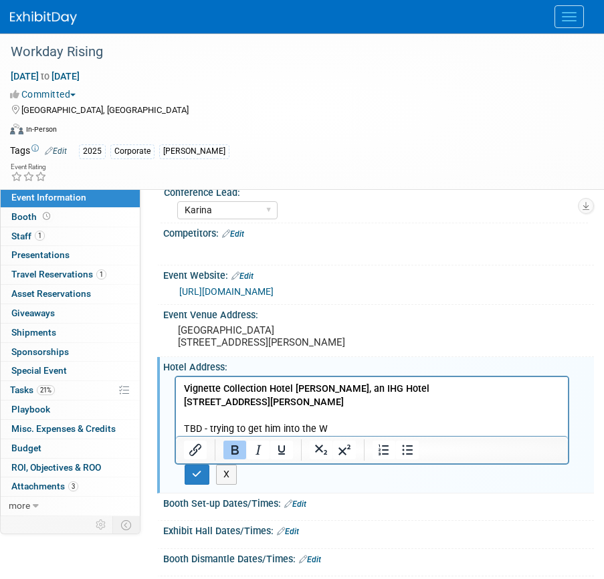
click at [246, 399] on b "[STREET_ADDRESS][PERSON_NAME]" at bounding box center [264, 402] width 160 height 11
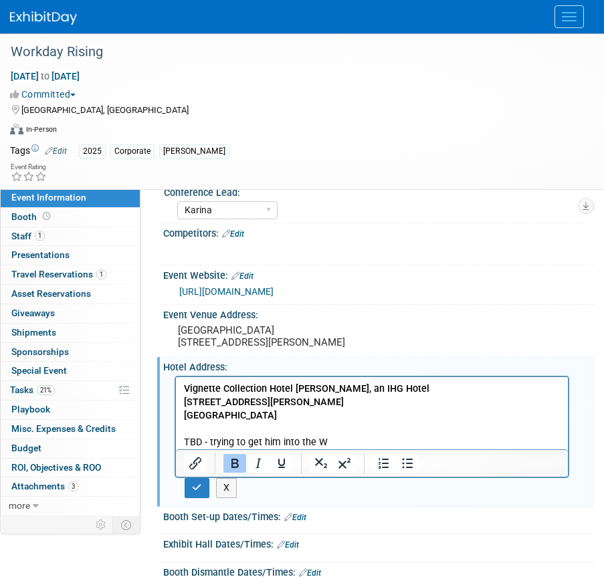
click at [182, 385] on html "Vignette Collection Hotel [PERSON_NAME], an [GEOGRAPHIC_DATA][STREET_ADDRESS][P…" at bounding box center [372, 413] width 392 height 72
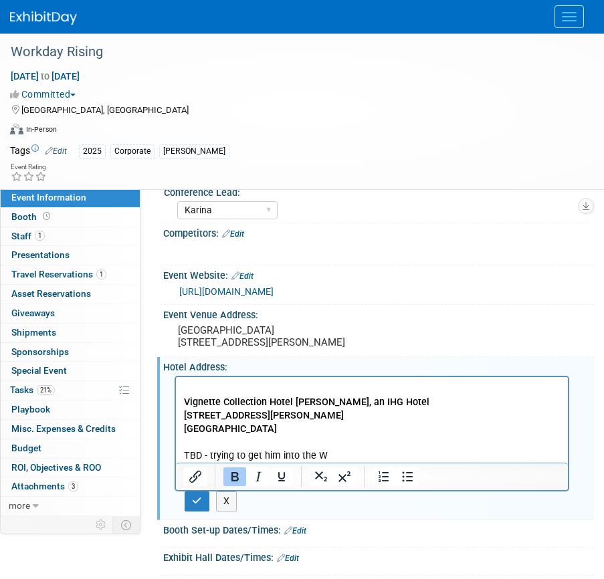
click at [193, 381] on html "Vignette Collection Hotel [PERSON_NAME], an [GEOGRAPHIC_DATA][STREET_ADDRESS][P…" at bounding box center [372, 420] width 392 height 86
drag, startPoint x: 300, startPoint y: 430, endPoint x: 168, endPoint y: 397, distance: 135.8
click at [176, 397] on html "[PERSON_NAME] staying at: Vignette Collection [GEOGRAPHIC_DATA][PERSON_NAME], a…" at bounding box center [372, 420] width 392 height 86
click at [233, 482] on icon "Bold" at bounding box center [234, 476] width 7 height 9
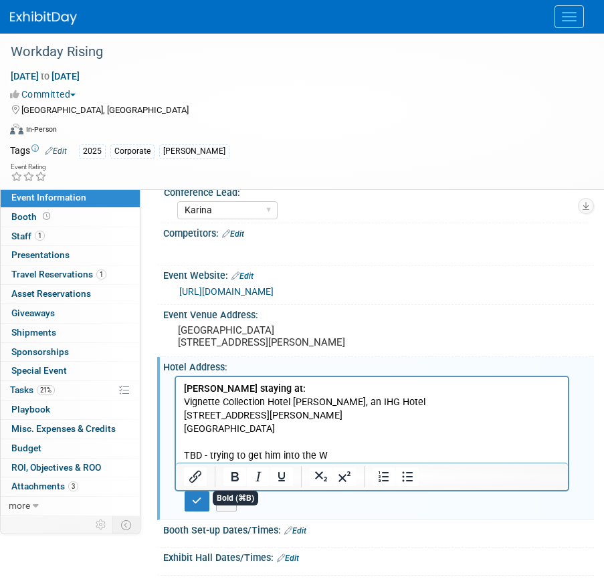
click at [297, 449] on p "Rich Text Area. Press ALT-0 for help." at bounding box center [372, 442] width 377 height 13
drag, startPoint x: 314, startPoint y: 455, endPoint x: 161, endPoint y: 452, distance: 153.2
click at [176, 452] on html "[PERSON_NAME] staying at: Vignette Collection [GEOGRAPHIC_DATA][PERSON_NAME], a…" at bounding box center [372, 420] width 392 height 86
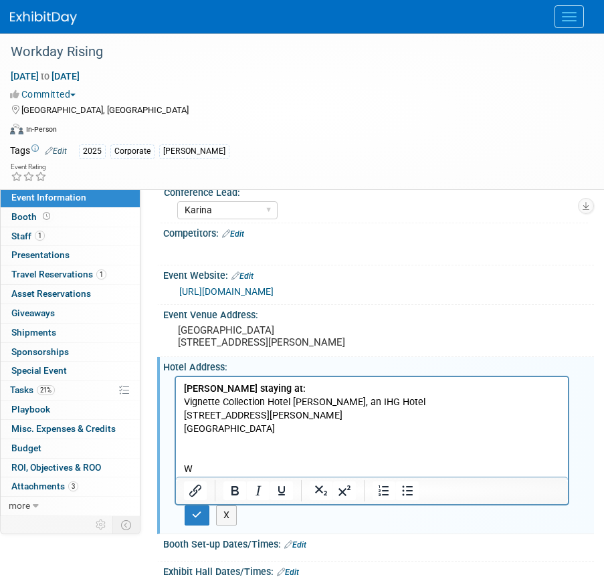
click at [191, 462] on p "Rich Text Area. Press ALT-0 for help." at bounding box center [372, 456] width 377 height 13
click at [223, 464] on p "W" at bounding box center [372, 469] width 377 height 13
drag, startPoint x: 282, startPoint y: 457, endPoint x: 173, endPoint y: 455, distance: 108.4
click at [176, 455] on html "[PERSON_NAME] staying at: Vignette Collection [GEOGRAPHIC_DATA][PERSON_NAME], a…" at bounding box center [372, 427] width 392 height 100
click at [234, 499] on icon "Bold" at bounding box center [235, 491] width 16 height 16
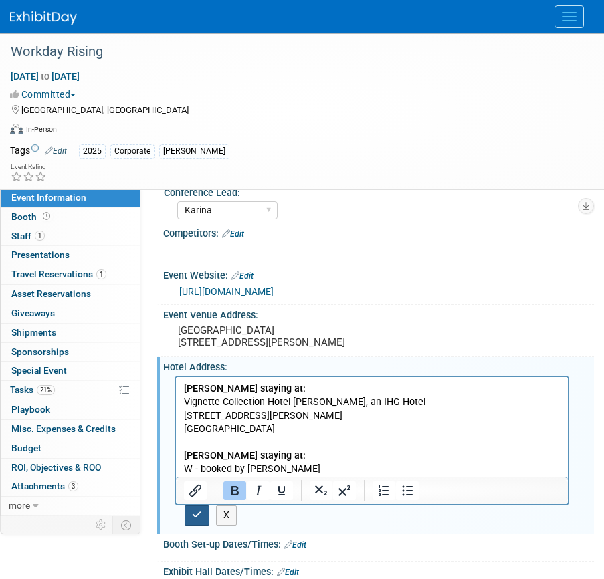
click at [197, 520] on icon "button" at bounding box center [197, 514] width 10 height 9
